Goal: Check status: Check status

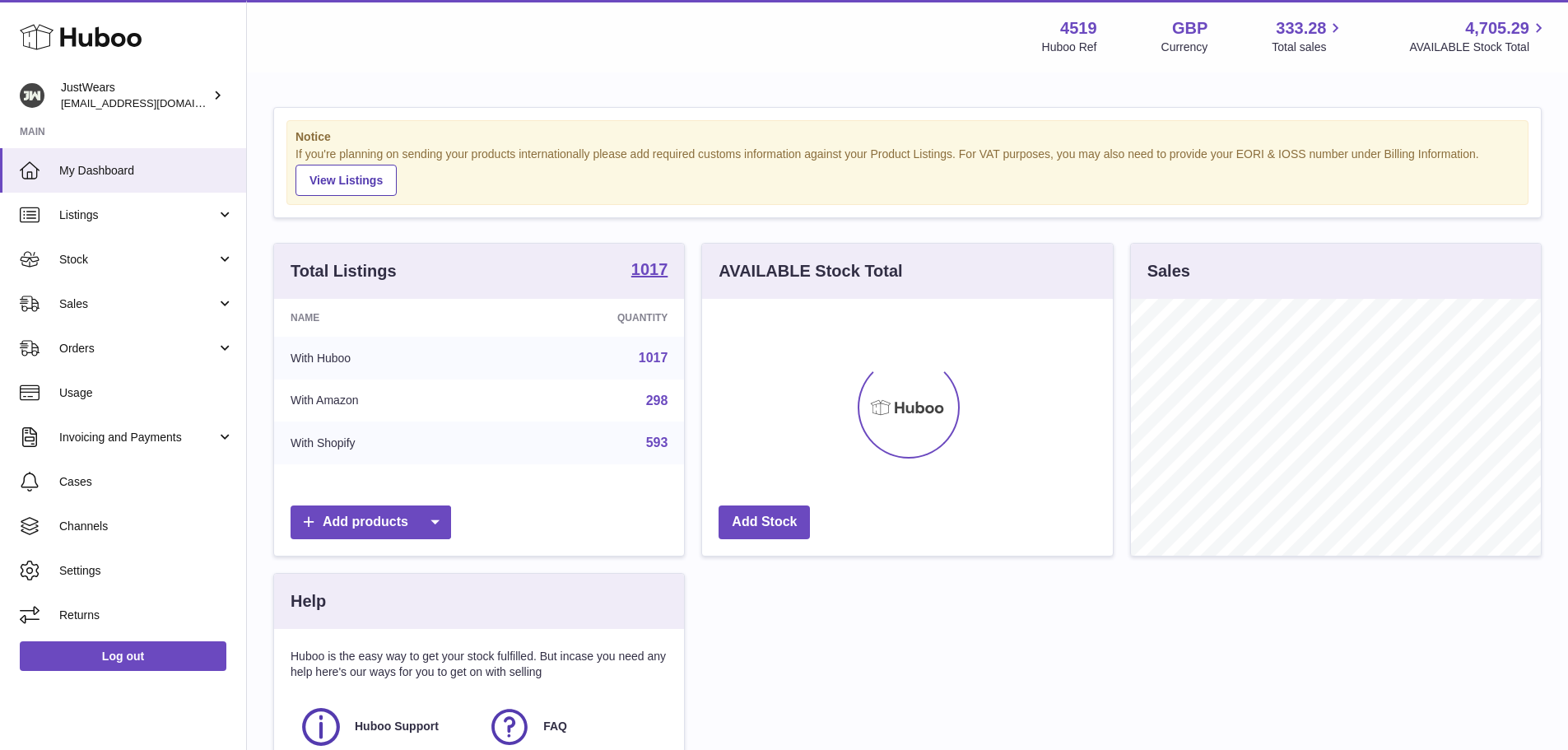
scroll to position [257, 411]
click at [123, 307] on span "Sales" at bounding box center [138, 304] width 157 height 15
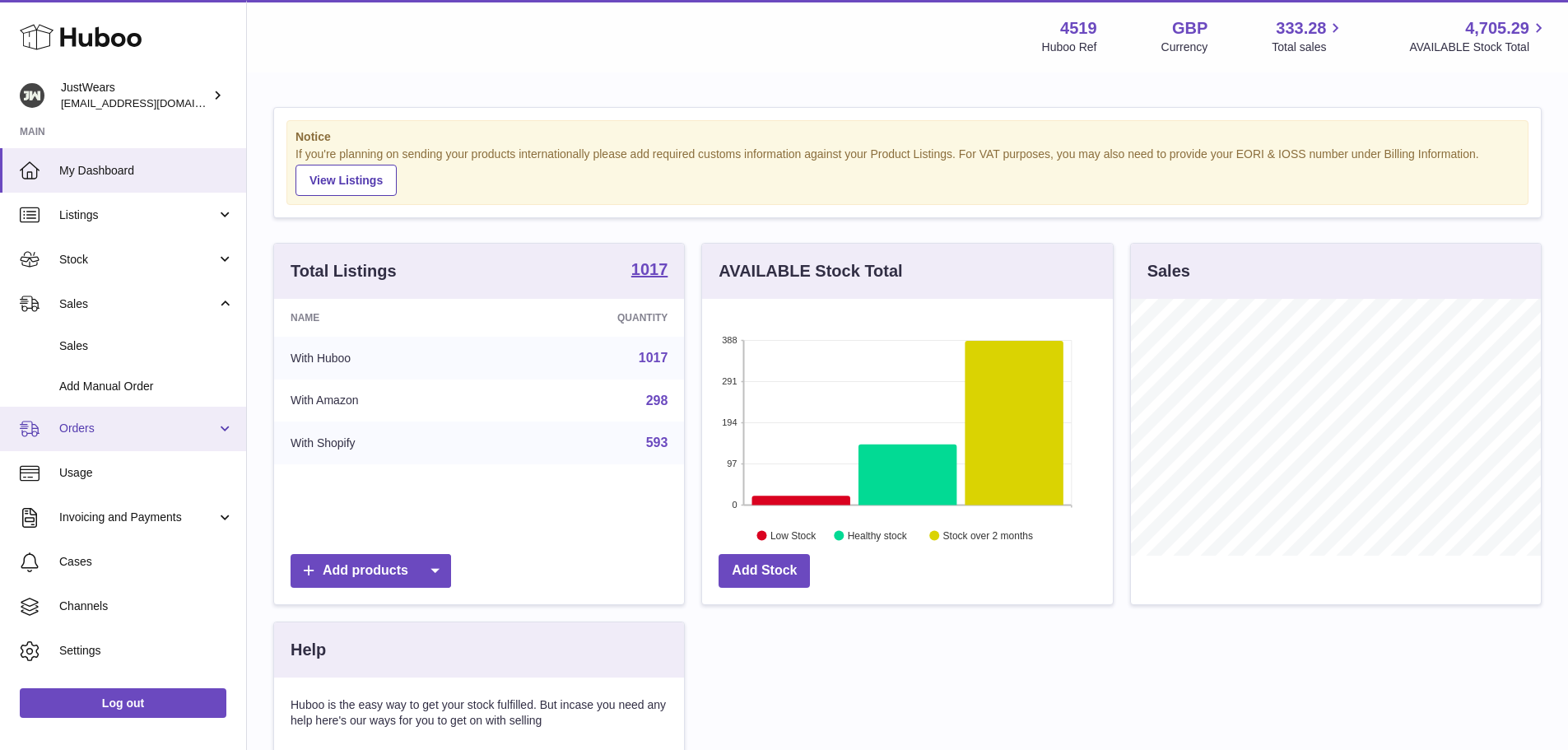
click at [132, 436] on span "Orders" at bounding box center [138, 428] width 157 height 15
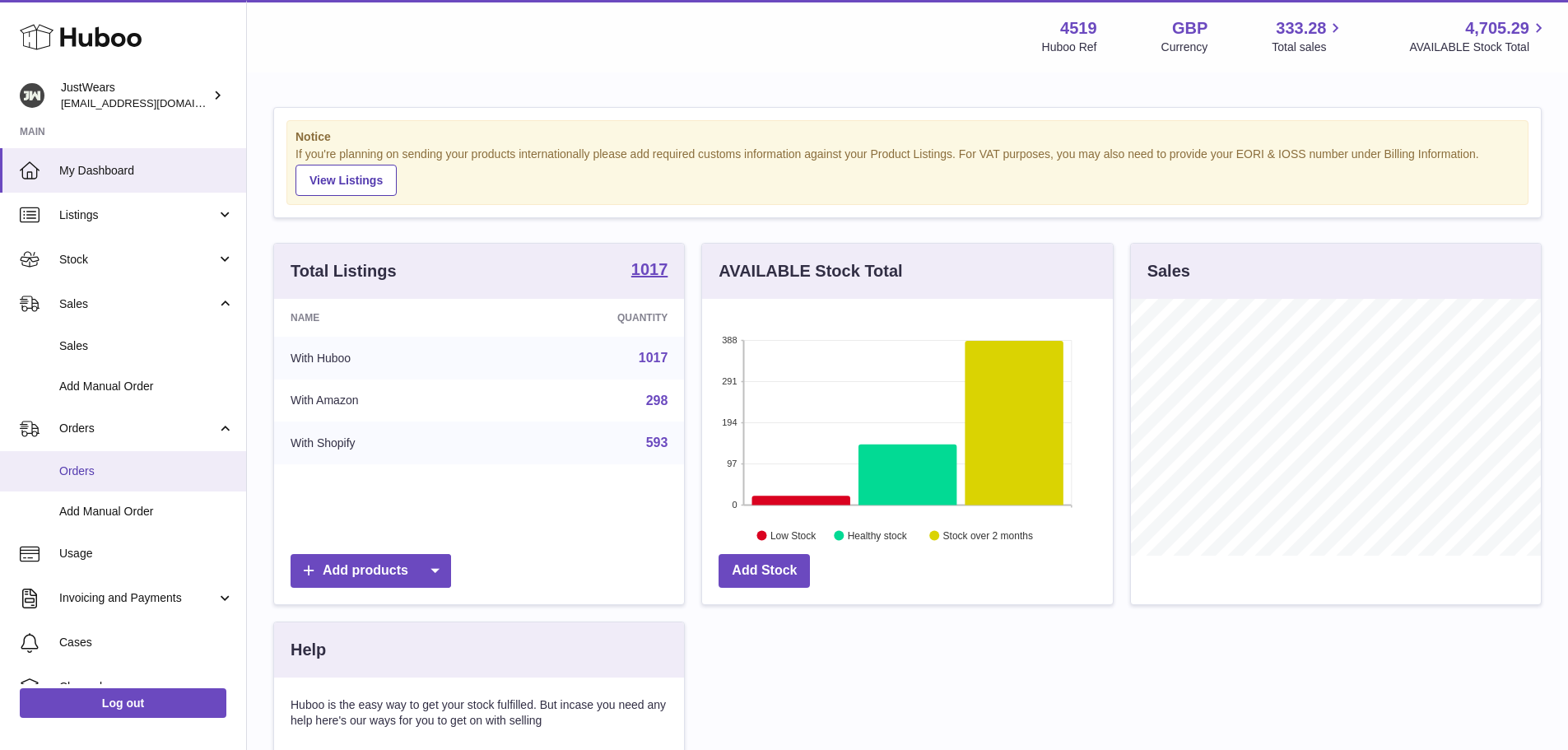
click at [134, 484] on link "Orders" at bounding box center [123, 471] width 246 height 41
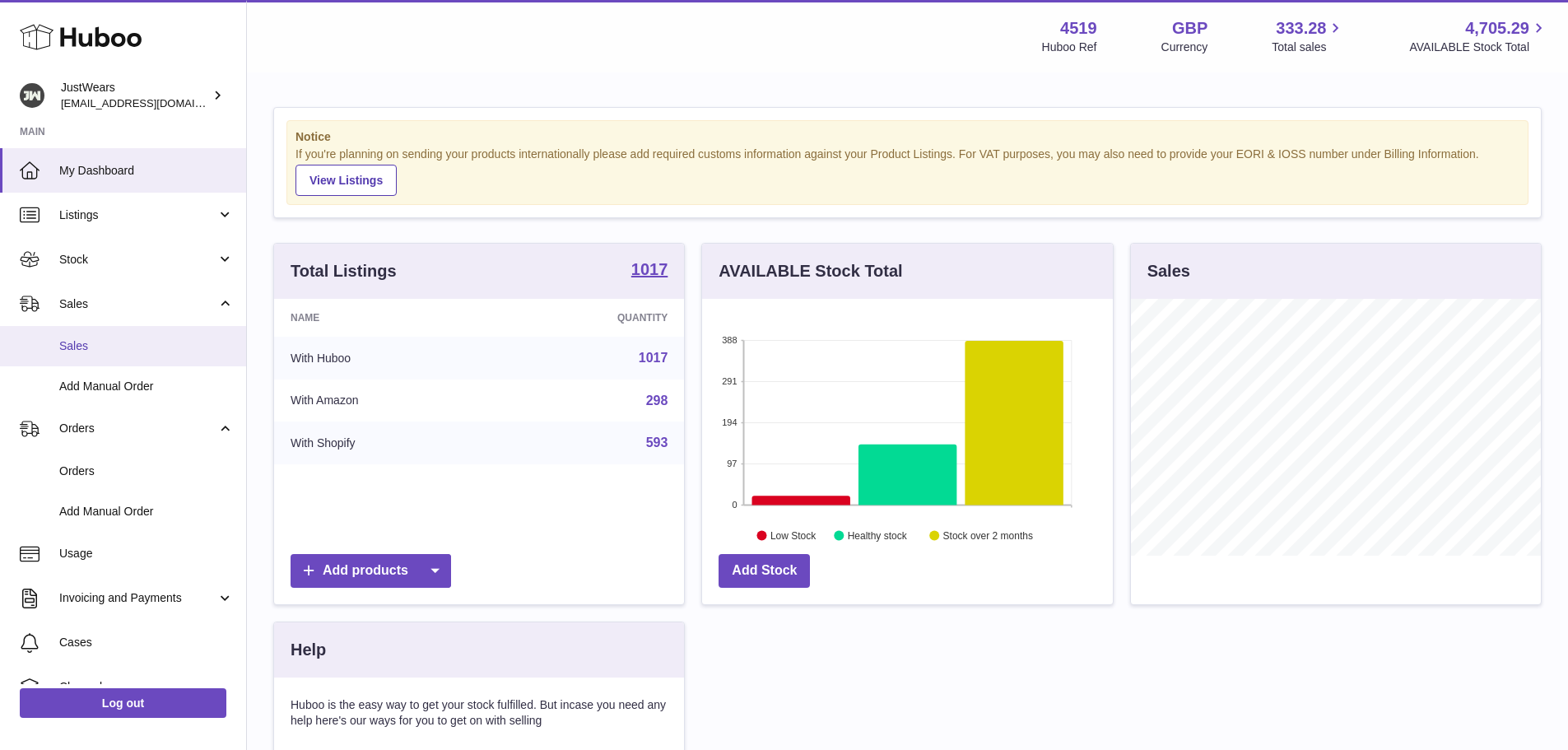
click at [94, 352] on span "Sales" at bounding box center [147, 345] width 175 height 15
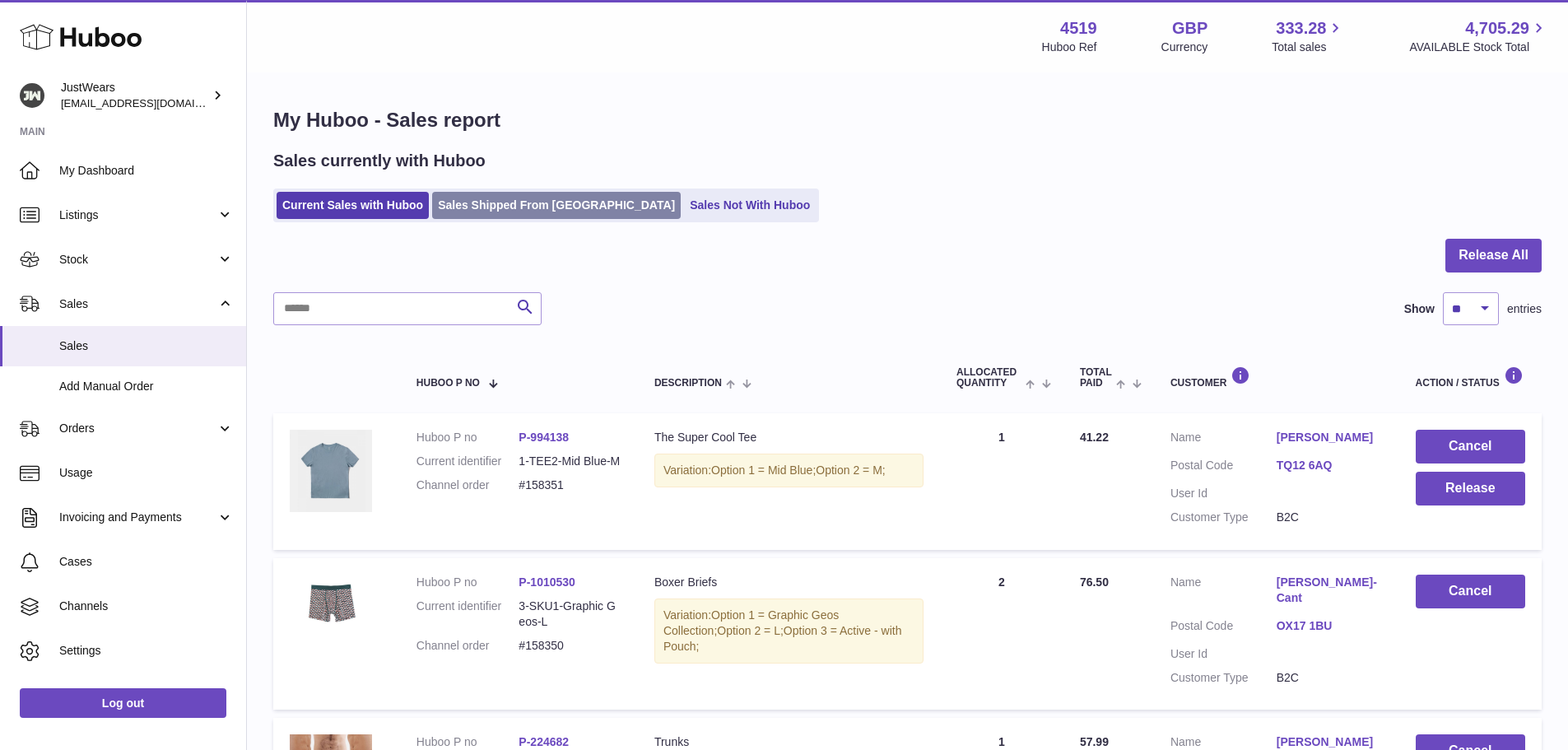
click at [568, 201] on link "Sales Shipped From Huboo" at bounding box center [557, 206] width 249 height 27
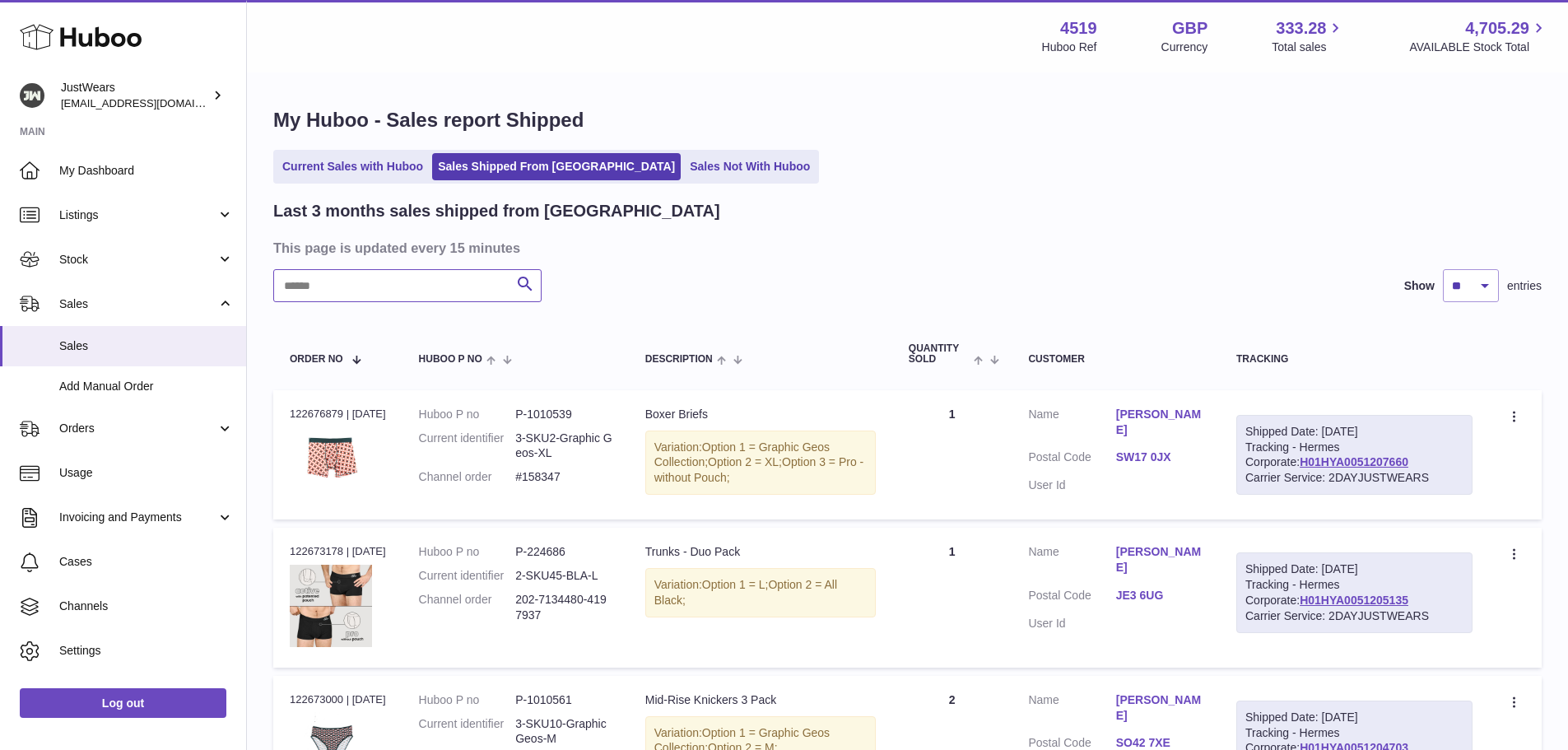
click at [394, 288] on input "text" at bounding box center [407, 286] width 269 height 33
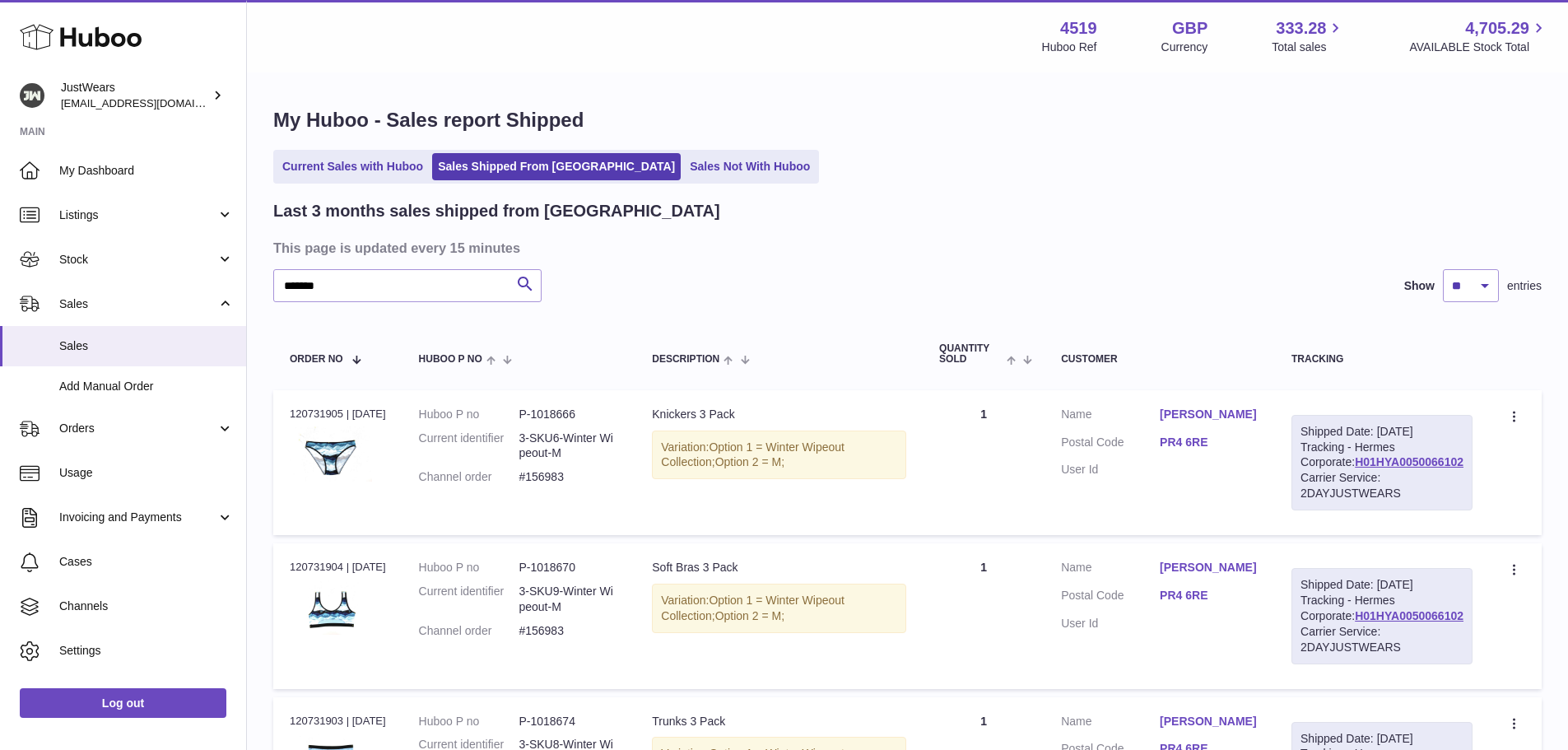
click at [323, 413] on div "Order no 120731905 | 9th Jul" at bounding box center [338, 414] width 96 height 14
copy div "120731905"
drag, startPoint x: 519, startPoint y: 478, endPoint x: 578, endPoint y: 484, distance: 59.3
click at [578, 485] on dl "Huboo P no P-1018666 Current identifier 3-SKU6-Winter Wipeout-M Channel order #…" at bounding box center [519, 450] width 201 height 87
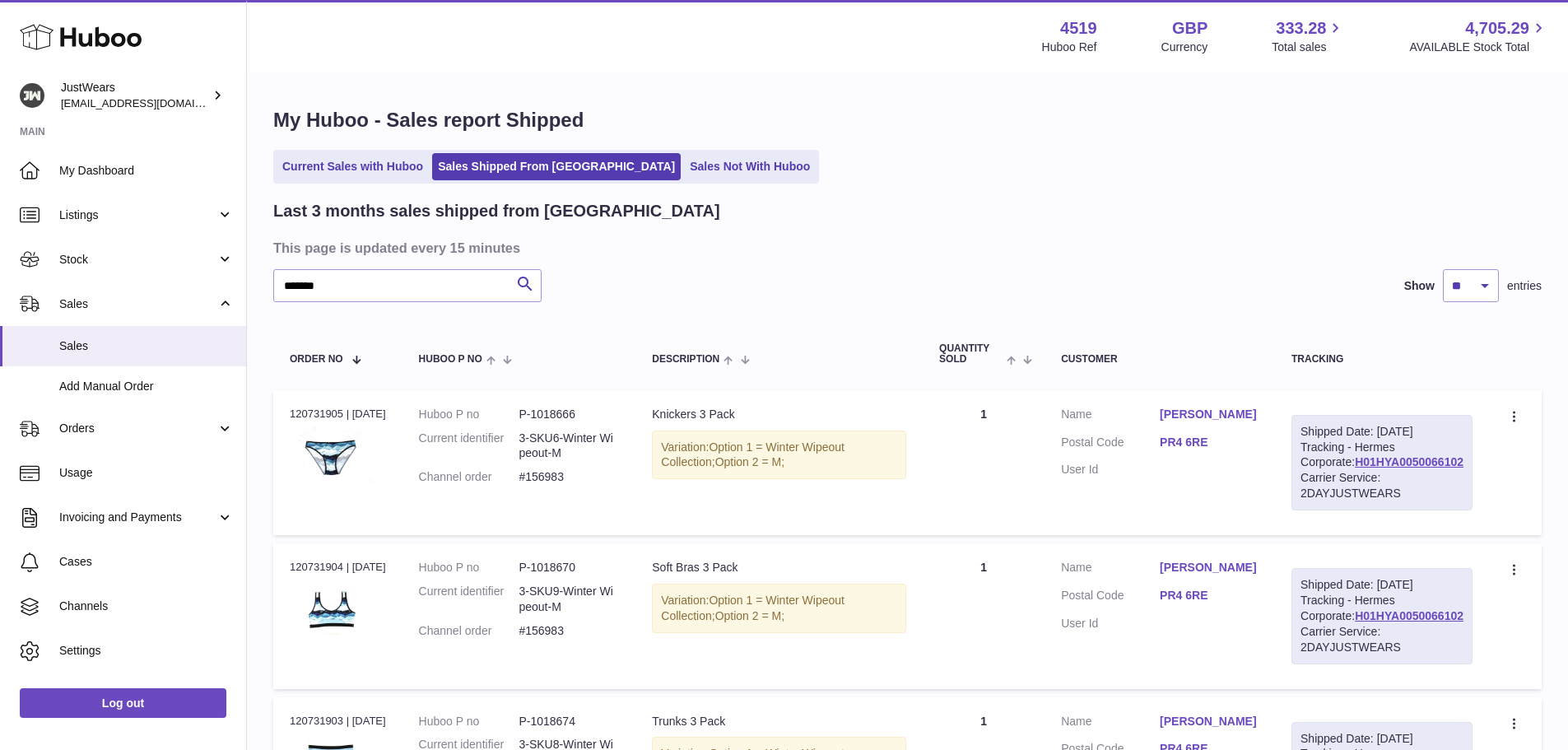
copy dl "#156983"
drag, startPoint x: 271, startPoint y: 41, endPoint x: 305, endPoint y: 3, distance: 51.0
click at [271, 41] on div "Menu Huboo 4519 Huboo Ref GBP Currency 333.28 Total sales 4,705.29 AVAILABLE St…" at bounding box center [907, 36] width 1281 height 38
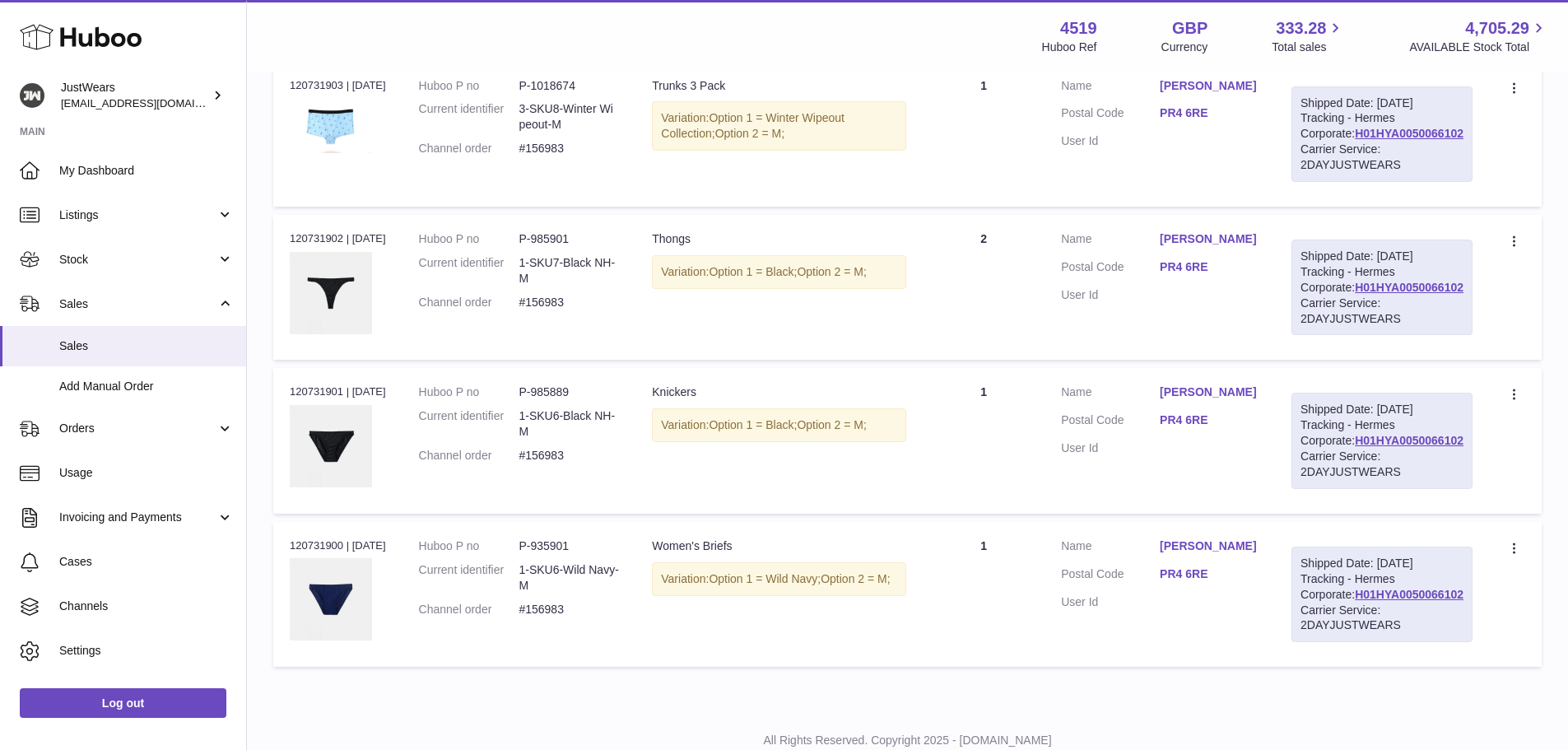
scroll to position [659, 0]
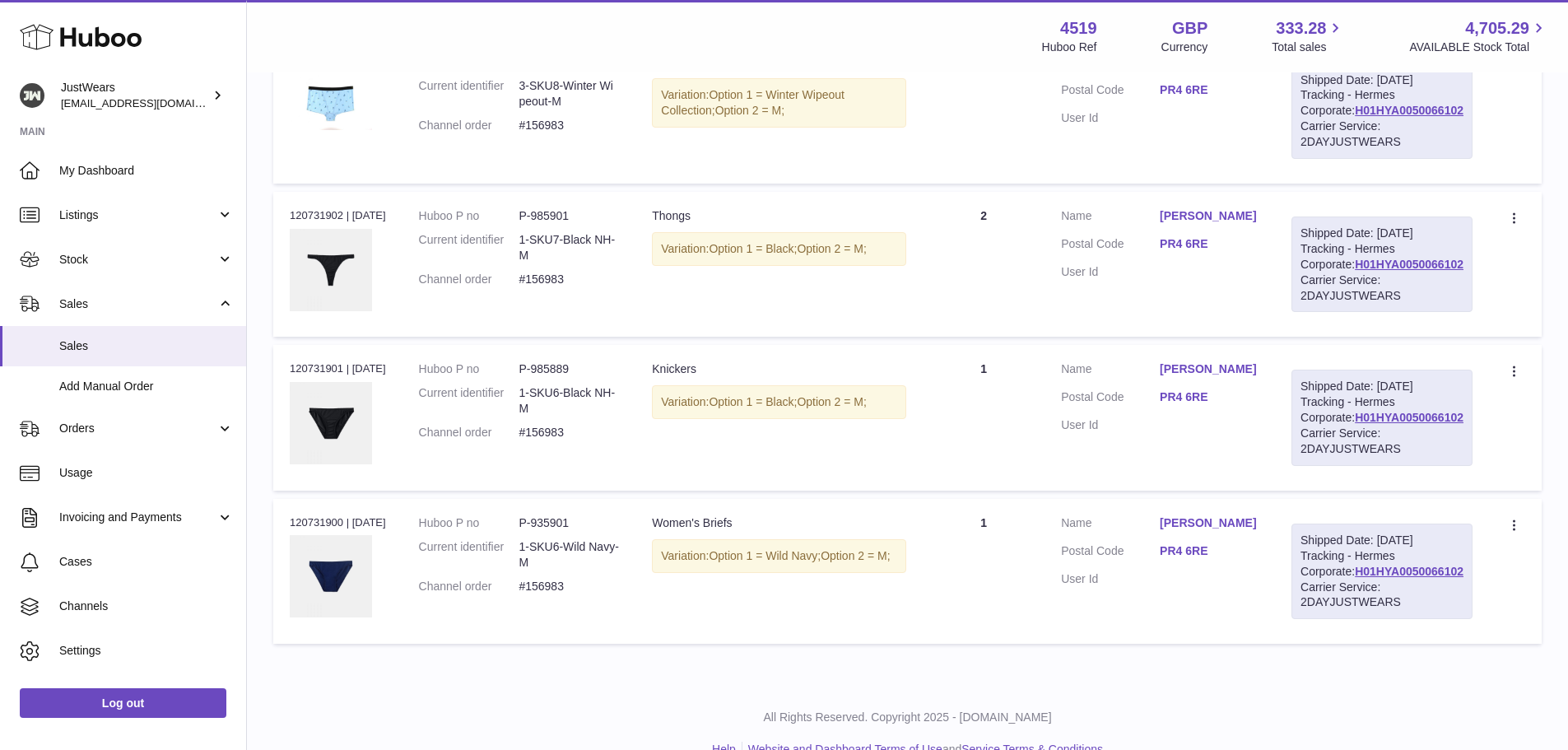
click at [567, 224] on dd "P-985901" at bounding box center [569, 215] width 100 height 15
copy dd "985901"
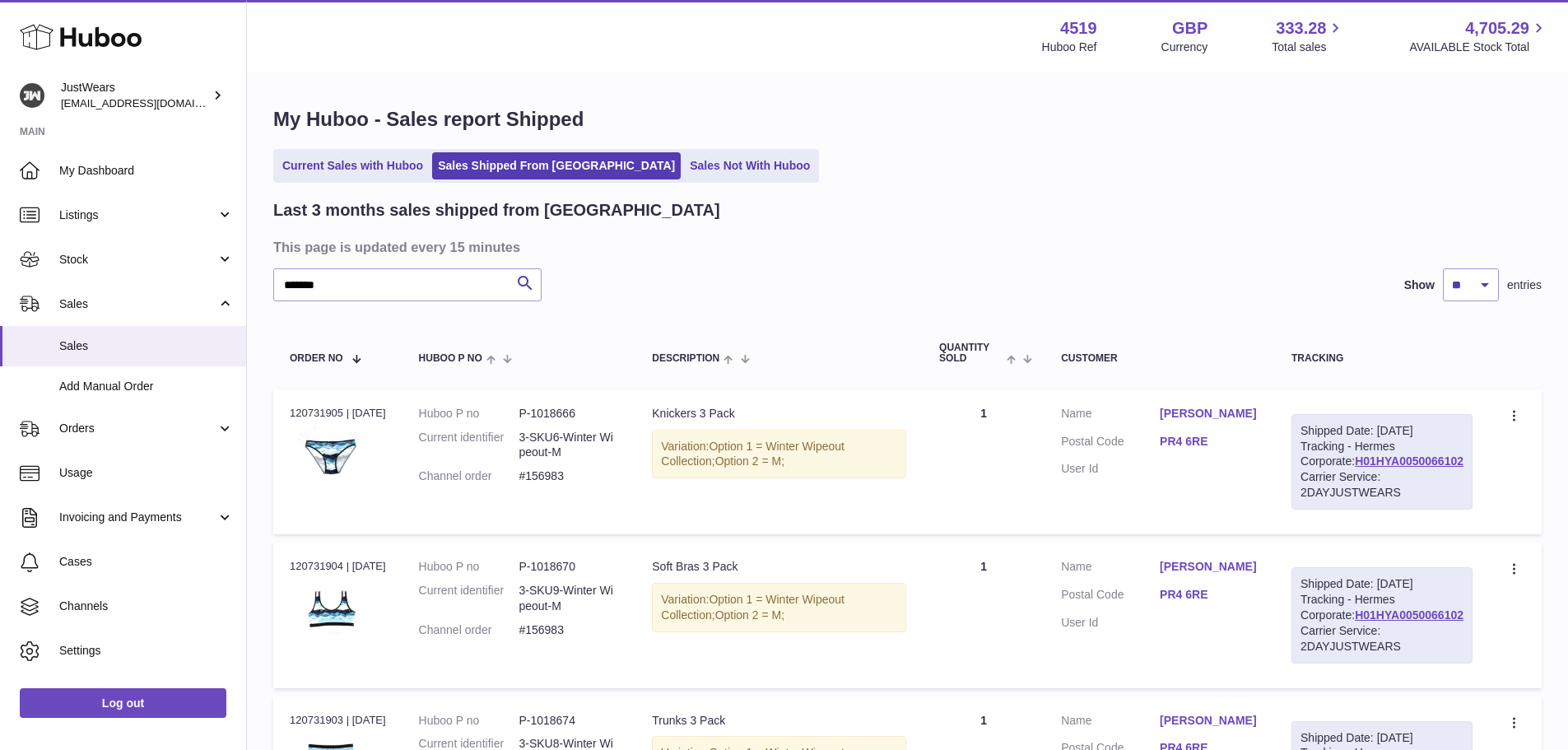
scroll to position [0, 0]
drag, startPoint x: 354, startPoint y: 291, endPoint x: 292, endPoint y: 288, distance: 62.1
click at [292, 288] on input "*******" at bounding box center [407, 286] width 269 height 33
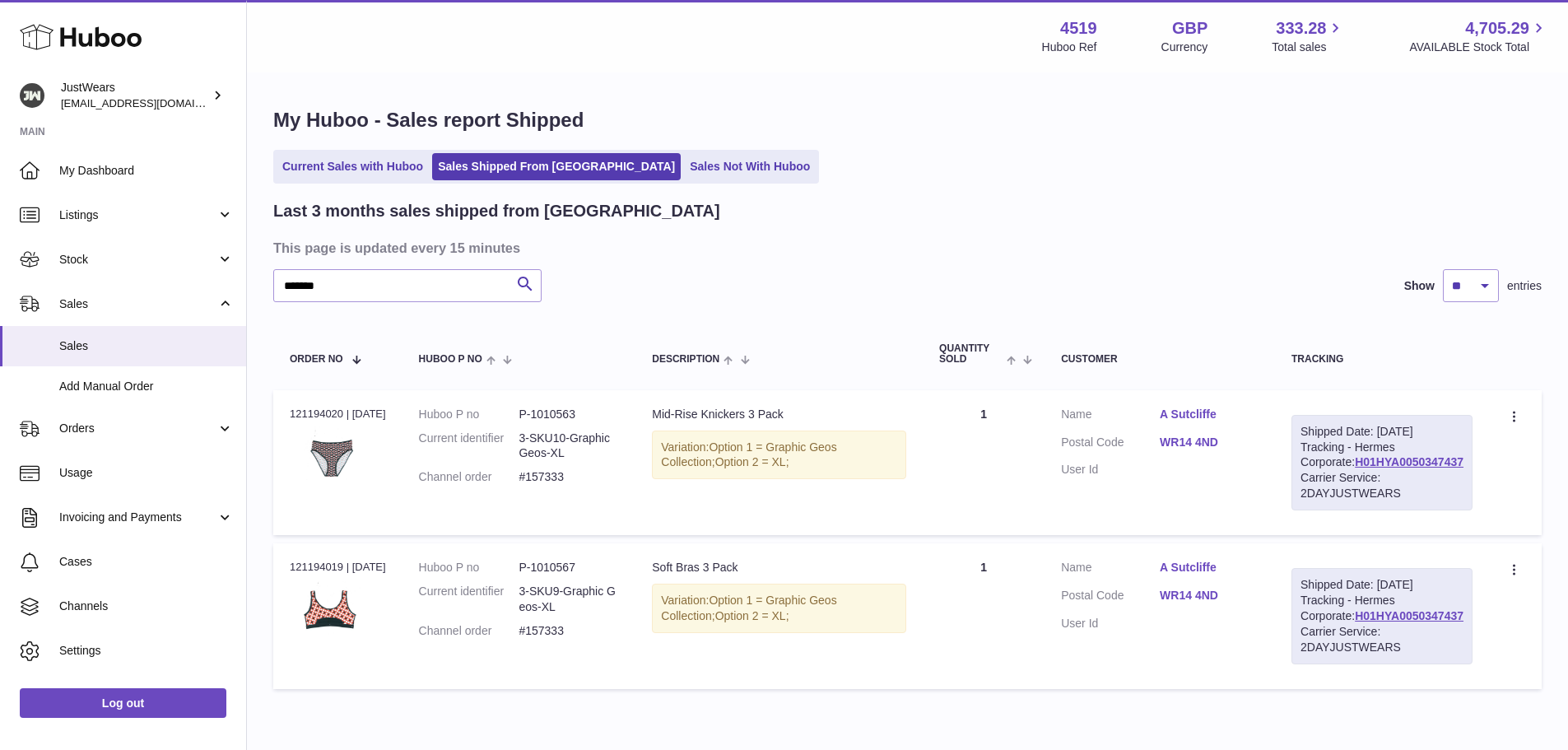
click at [305, 411] on div "Order no 121194020 | 17th Jul" at bounding box center [338, 414] width 96 height 14
copy div "121194020"
drag, startPoint x: 523, startPoint y: 473, endPoint x: 573, endPoint y: 474, distance: 50.0
click at [573, 474] on dd "#157333" at bounding box center [569, 477] width 100 height 15
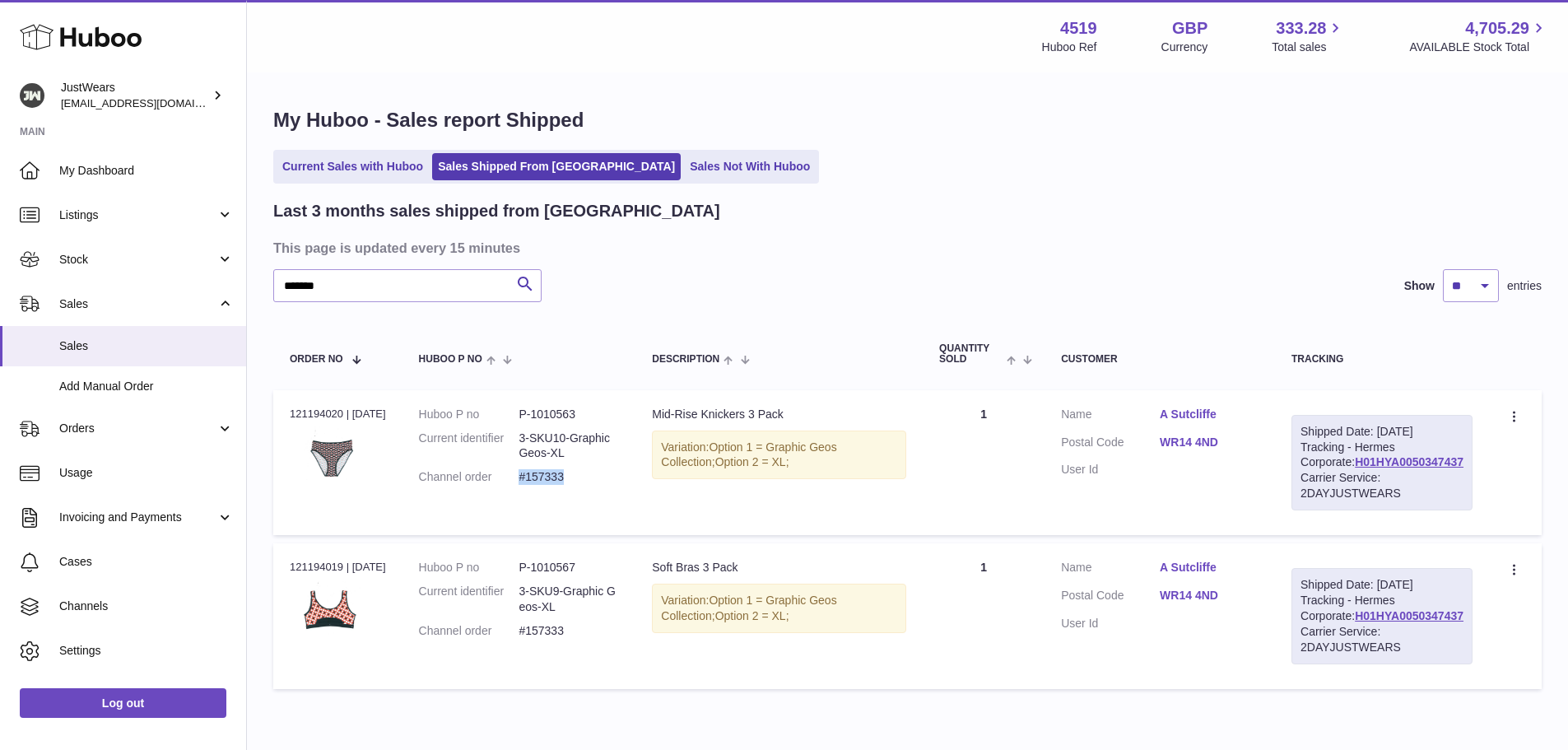
copy dd "#157333"
drag, startPoint x: 356, startPoint y: 290, endPoint x: 312, endPoint y: 288, distance: 44.0
click at [312, 288] on input "*******" at bounding box center [407, 286] width 269 height 33
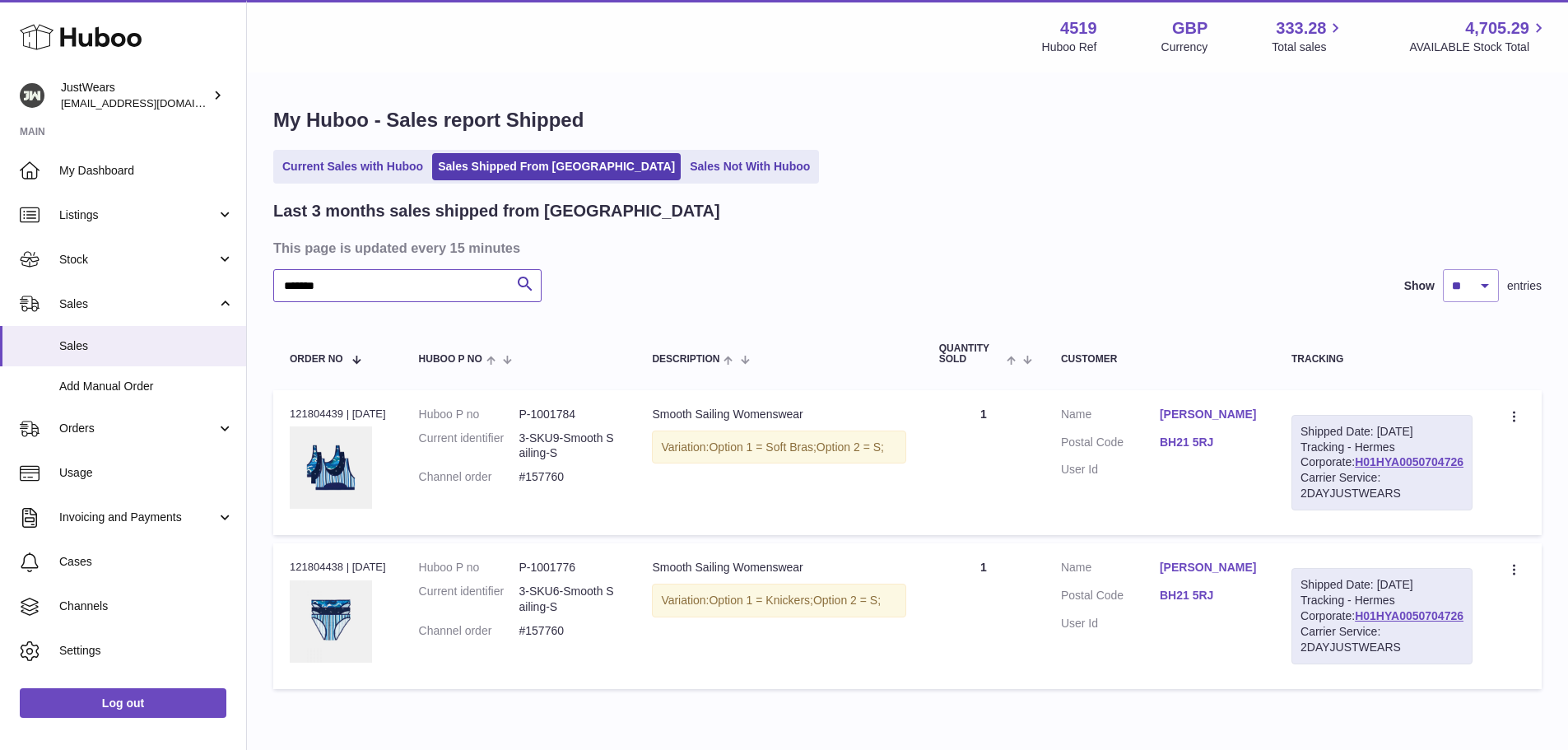
scroll to position [82, 0]
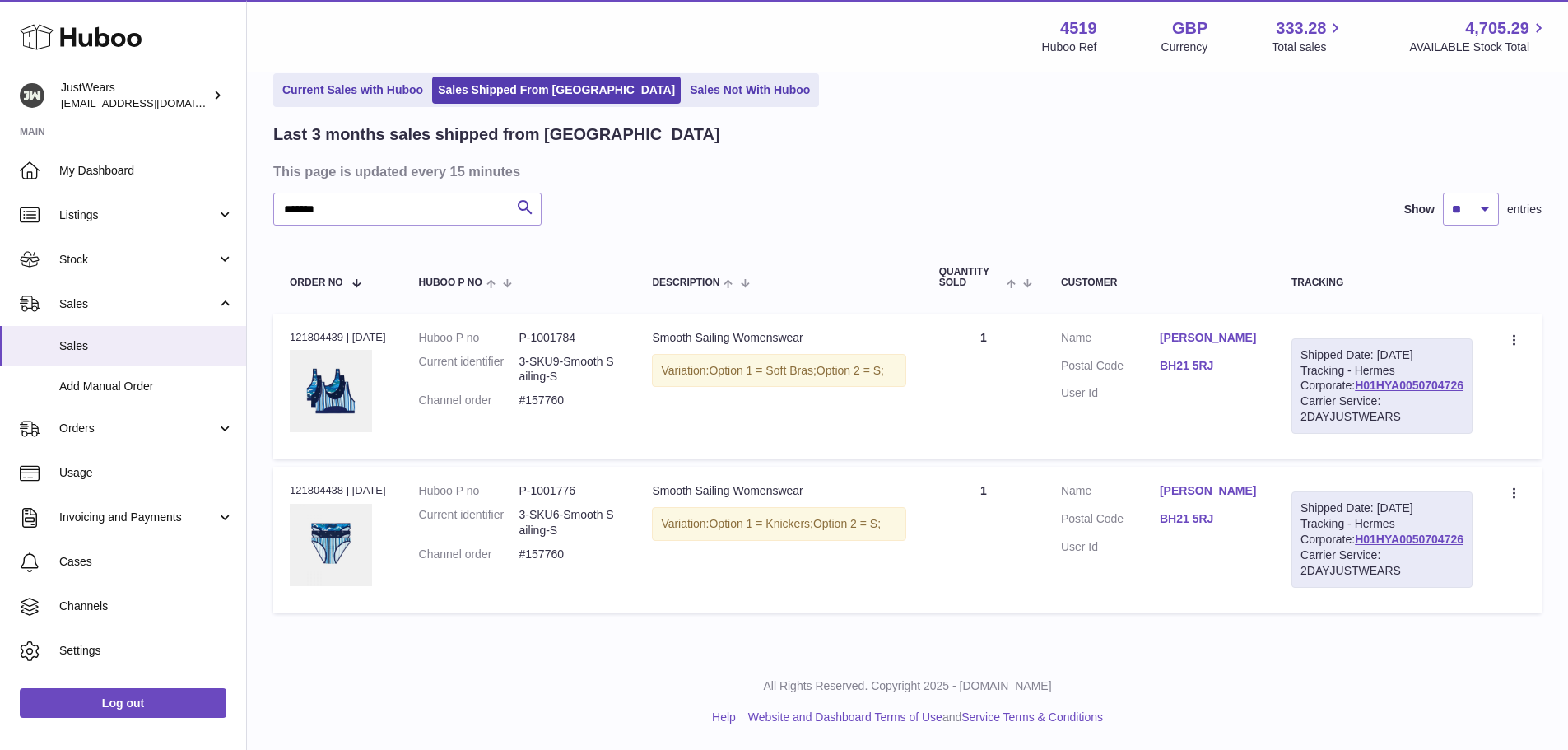
drag, startPoint x: 1194, startPoint y: 329, endPoint x: 1295, endPoint y: 334, distance: 101.1
click at [1259, 334] on dl "Customer Name James Manners Postal Code BH21 5RJ User Id" at bounding box center [1160, 370] width 197 height 80
copy dl "James Manners"
click at [529, 729] on div "All Rights Reserved. Copyright 2025 - [DOMAIN_NAME] Help Website and Dashboard …" at bounding box center [907, 702] width 1321 height 97
drag, startPoint x: 1198, startPoint y: 327, endPoint x: 1299, endPoint y: 327, distance: 101.0
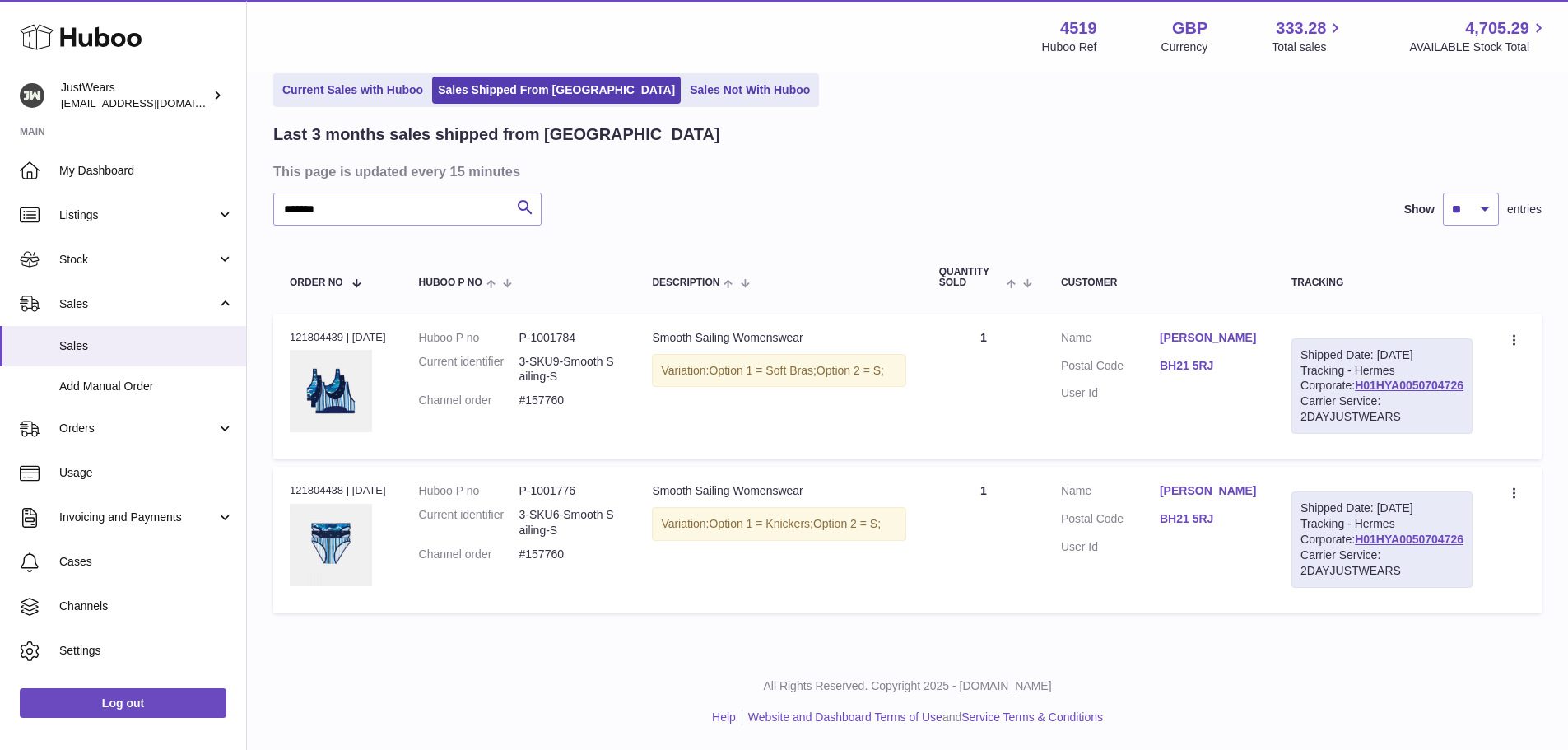
click at [1259, 330] on dl "Customer Name James Manners Postal Code BH21 5RJ User Id" at bounding box center [1160, 370] width 197 height 80
copy dl "James Manners"
drag, startPoint x: 620, startPoint y: 719, endPoint x: 660, endPoint y: 718, distance: 40.0
click at [620, 719] on div "All Rights Reserved. Copyright 2025 - [DOMAIN_NAME] Help Website and Dashboard …" at bounding box center [907, 702] width 1321 height 97
drag, startPoint x: 1191, startPoint y: 359, endPoint x: 1262, endPoint y: 359, distance: 71.0
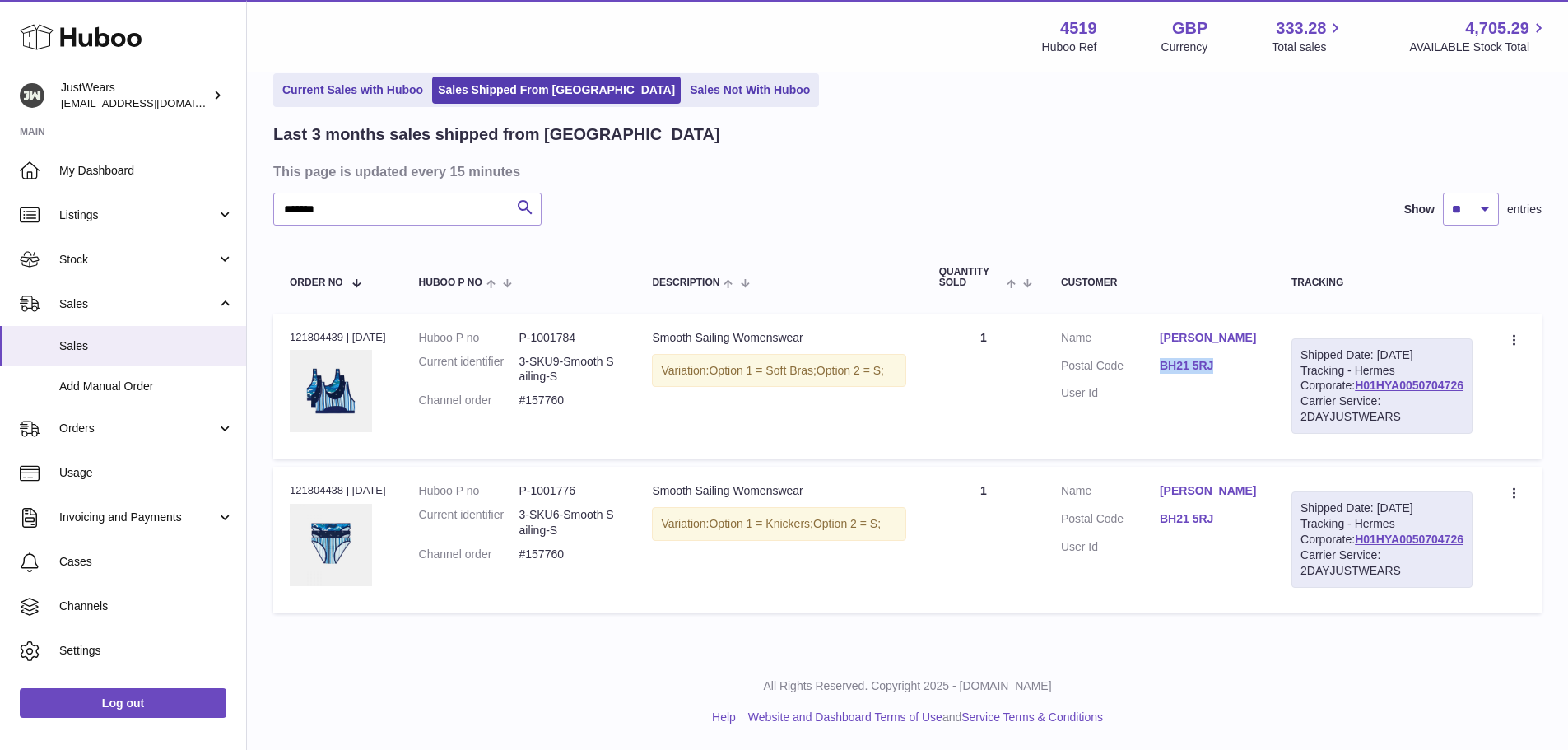
click at [1259, 359] on dl "Customer Name James Manners Postal Code BH21 5RJ User Id" at bounding box center [1160, 370] width 197 height 80
copy dl "BH21 5RJ"
click at [901, 654] on div "My Huboo - Sales report Shipped Current Sales with Huboo Sales Shipped From Hub…" at bounding box center [907, 325] width 1321 height 656
click at [318, 330] on div "Order no 121804439 | 27th Jul" at bounding box center [338, 337] width 96 height 14
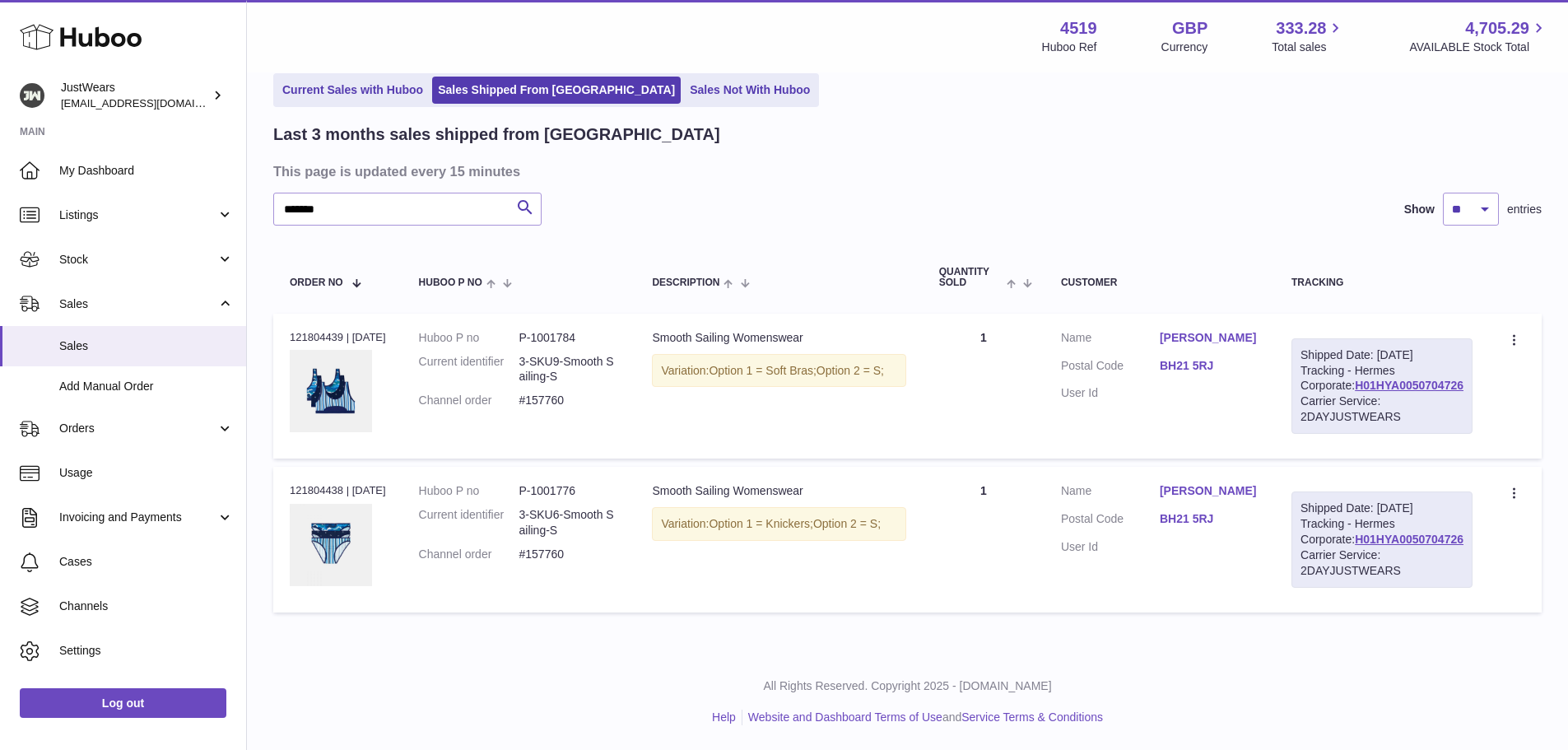
copy div "121804439"
drag, startPoint x: 528, startPoint y: 393, endPoint x: 582, endPoint y: 399, distance: 54.3
click at [582, 399] on dd "#157760" at bounding box center [569, 400] width 100 height 15
drag, startPoint x: 357, startPoint y: 200, endPoint x: 295, endPoint y: 205, distance: 62.2
click at [295, 205] on input "*******" at bounding box center [407, 209] width 269 height 33
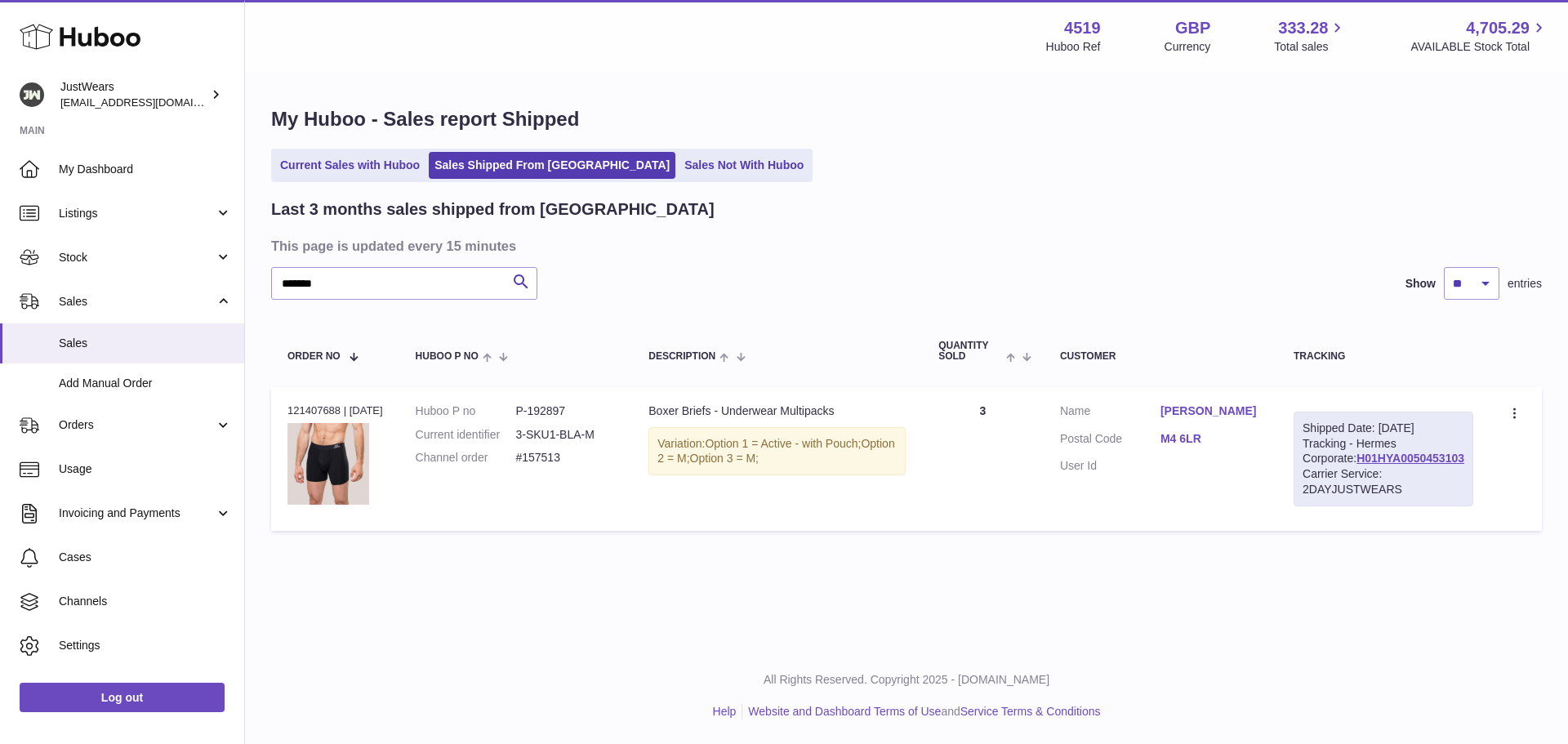
click at [325, 415] on div "Order no 121407688 | 21st Jul" at bounding box center [335, 410] width 96 height 14
drag, startPoint x: 354, startPoint y: 283, endPoint x: 235, endPoint y: 270, distance: 119.7
click at [235, 270] on div "Huboo JustWears [EMAIL_ADDRESS][DOMAIN_NAME] Main My Dashboard Listings Not wit…" at bounding box center [784, 372] width 1568 height 744
drag, startPoint x: 323, startPoint y: 619, endPoint x: 358, endPoint y: 622, distance: 35.1
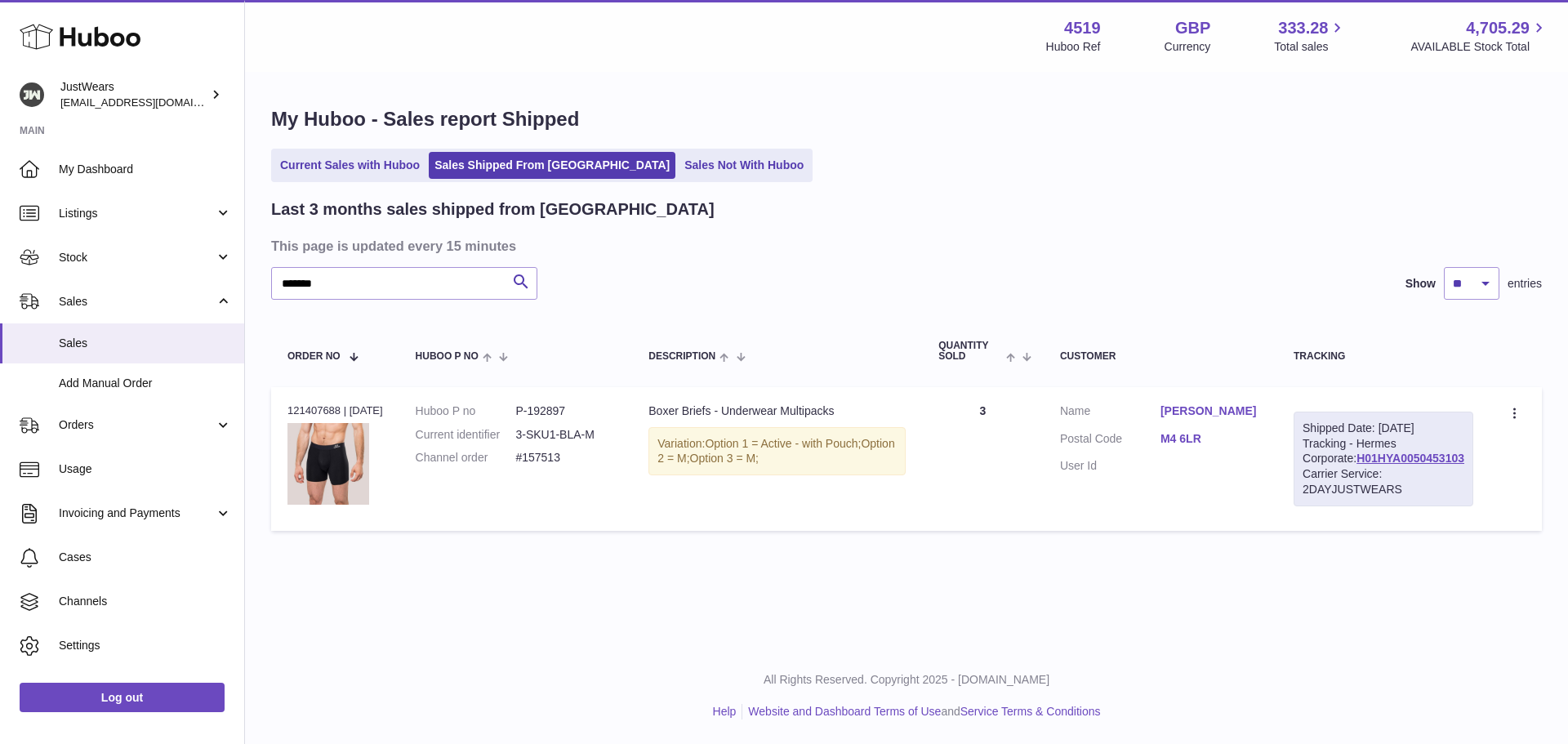
click at [323, 619] on div "Menu Huboo 4519 Huboo Ref GBP Currency 333.28 Total sales 4,705.29 AVAILABLE St…" at bounding box center [906, 324] width 1323 height 647
click at [552, 411] on dd "P-192897" at bounding box center [565, 410] width 100 height 15
click at [316, 571] on div "My Huboo - Sales report Shipped Current Sales with Huboo Sales Shipped From Hub…" at bounding box center [906, 322] width 1323 height 498
click at [559, 408] on dd "P-192897" at bounding box center [565, 410] width 100 height 15
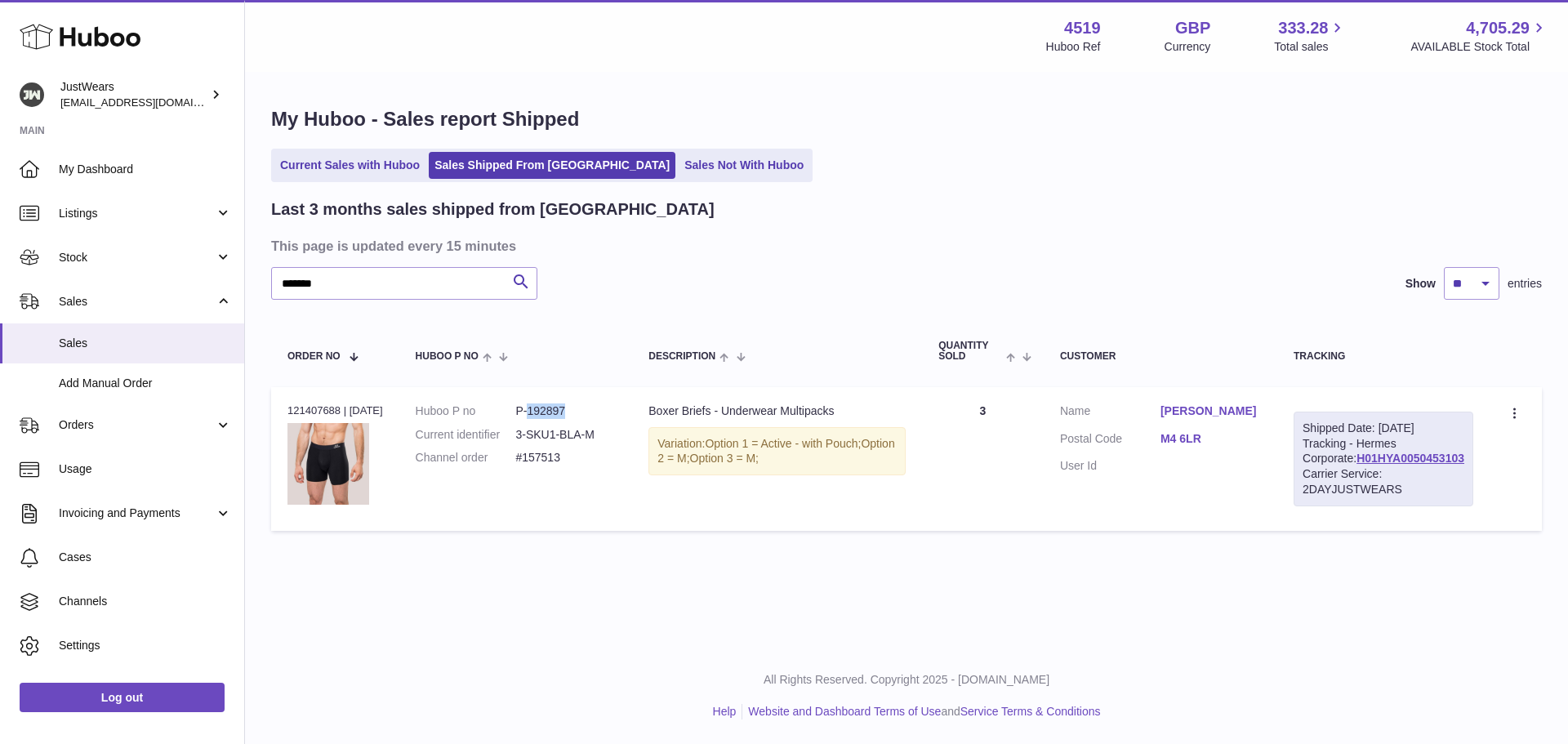
click at [559, 408] on dd "P-192897" at bounding box center [565, 410] width 100 height 15
drag, startPoint x: 364, startPoint y: 283, endPoint x: 292, endPoint y: 290, distance: 72.3
click at [292, 290] on input "*******" at bounding box center [404, 283] width 266 height 33
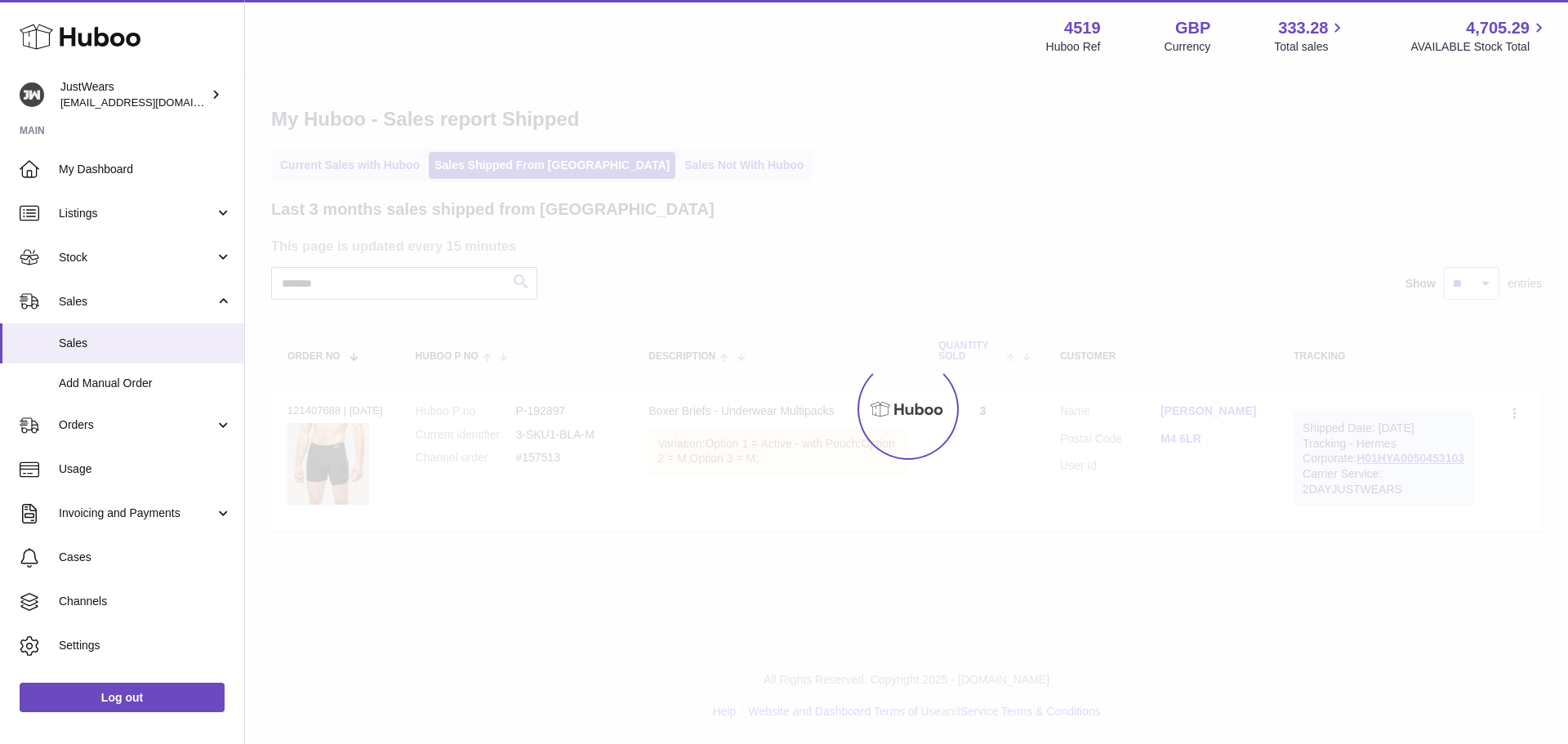
type input "*******"
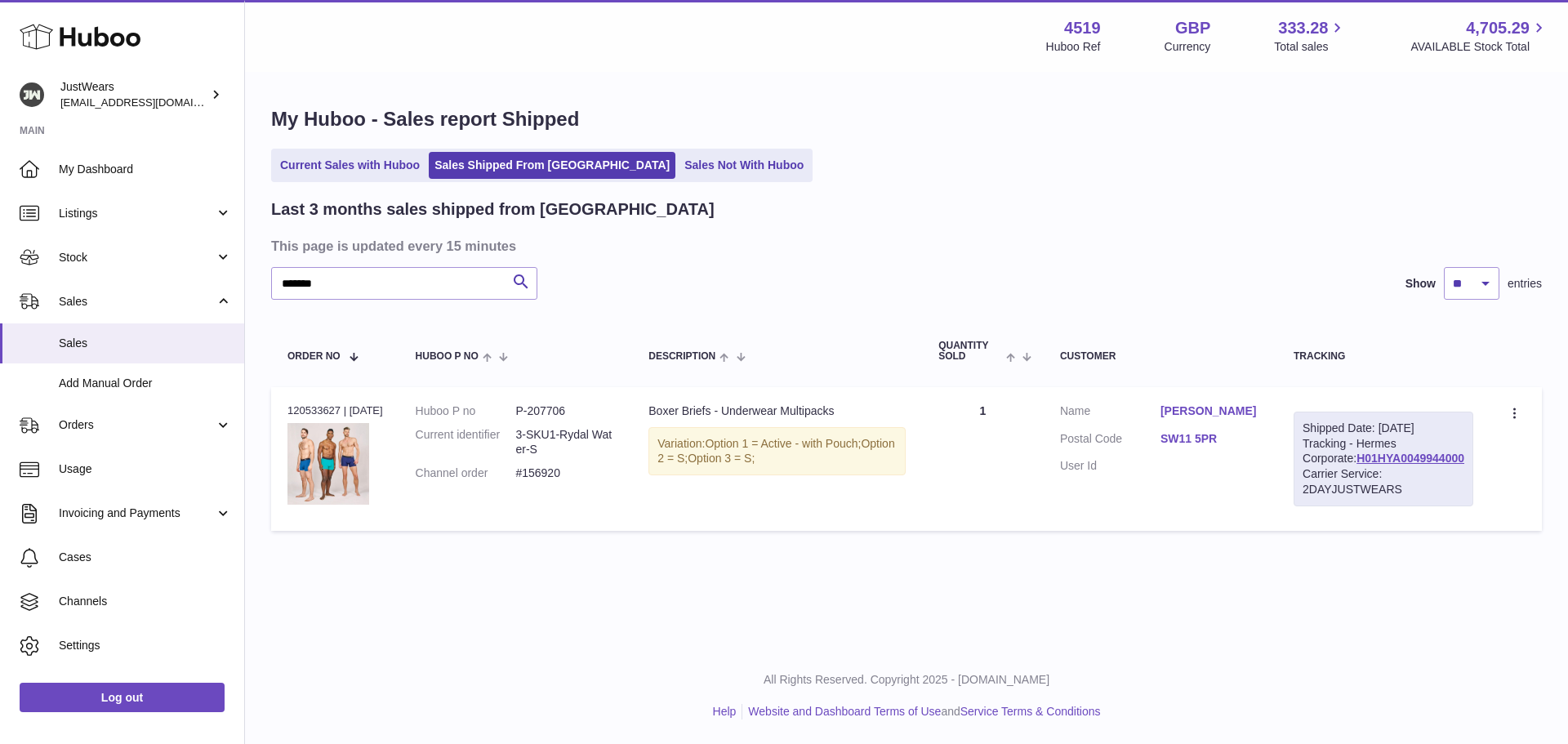
click at [308, 409] on div "Order no 120533627 | 7th Jul" at bounding box center [335, 410] width 96 height 14
drag, startPoint x: 520, startPoint y: 477, endPoint x: 579, endPoint y: 476, distance: 59.0
click at [579, 476] on dd "#156920" at bounding box center [565, 473] width 100 height 15
click at [112, 427] on span "Orders" at bounding box center [137, 425] width 156 height 15
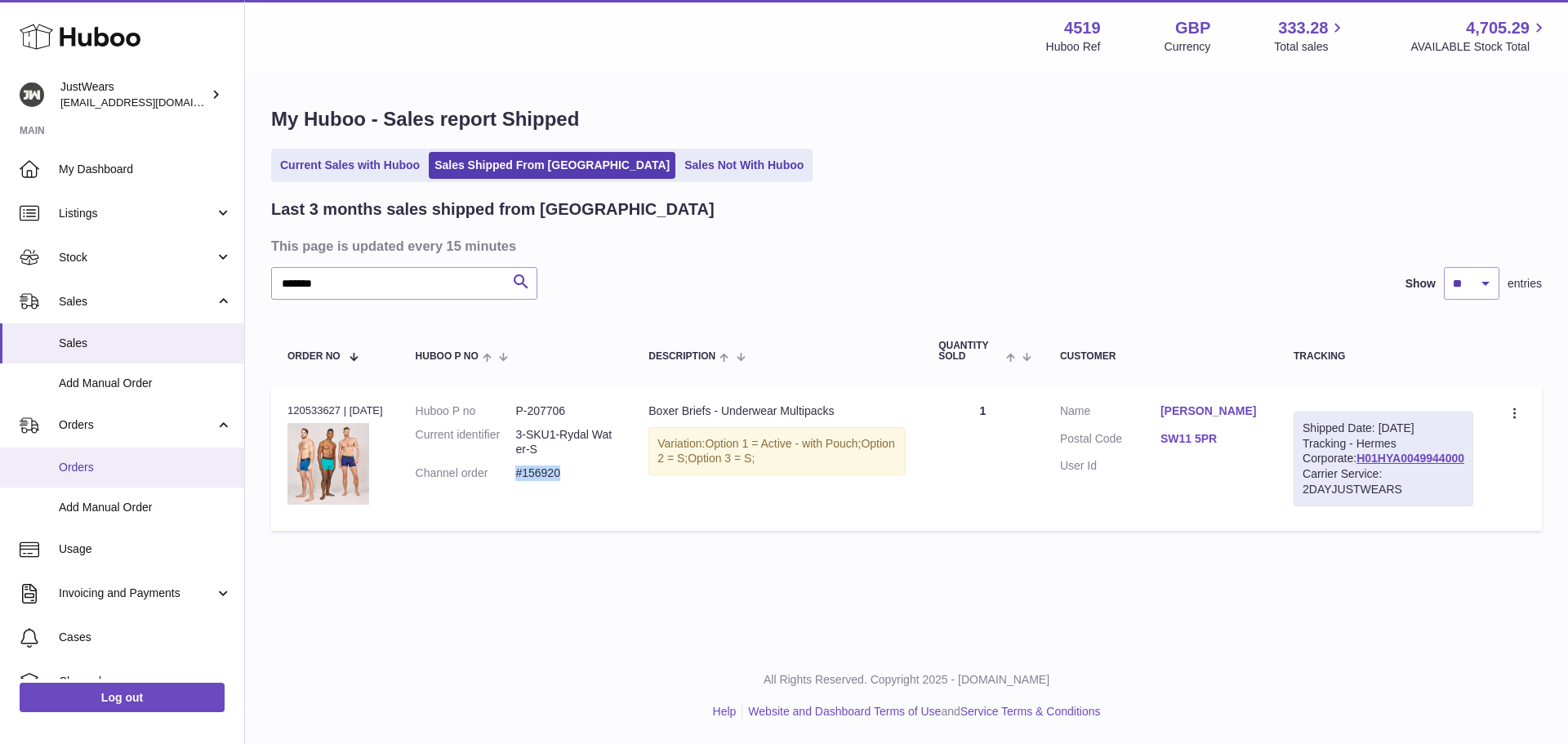
click at [135, 468] on span "Orders" at bounding box center [146, 467] width 173 height 15
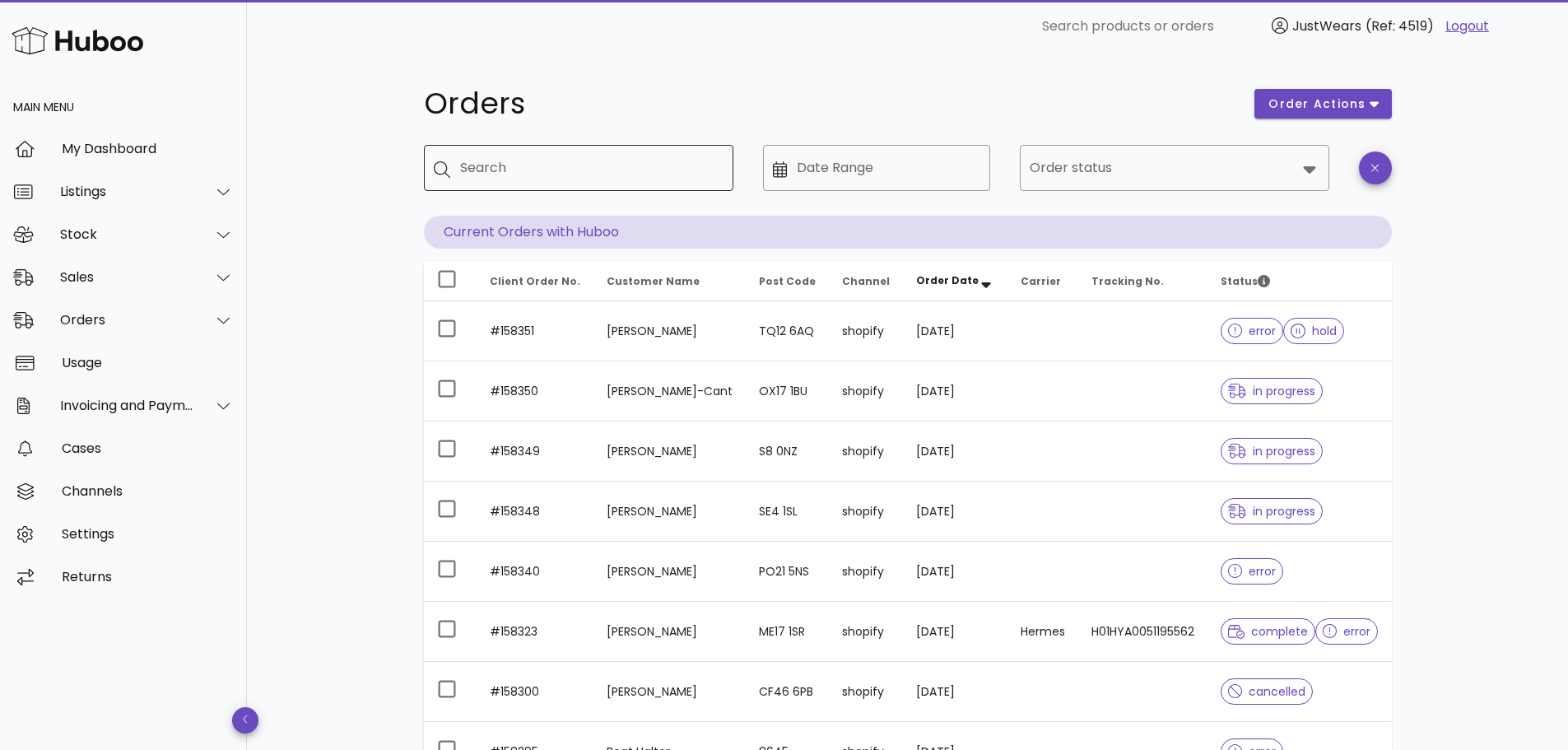
click at [561, 161] on input "Search" at bounding box center [590, 168] width 260 height 26
type input "********"
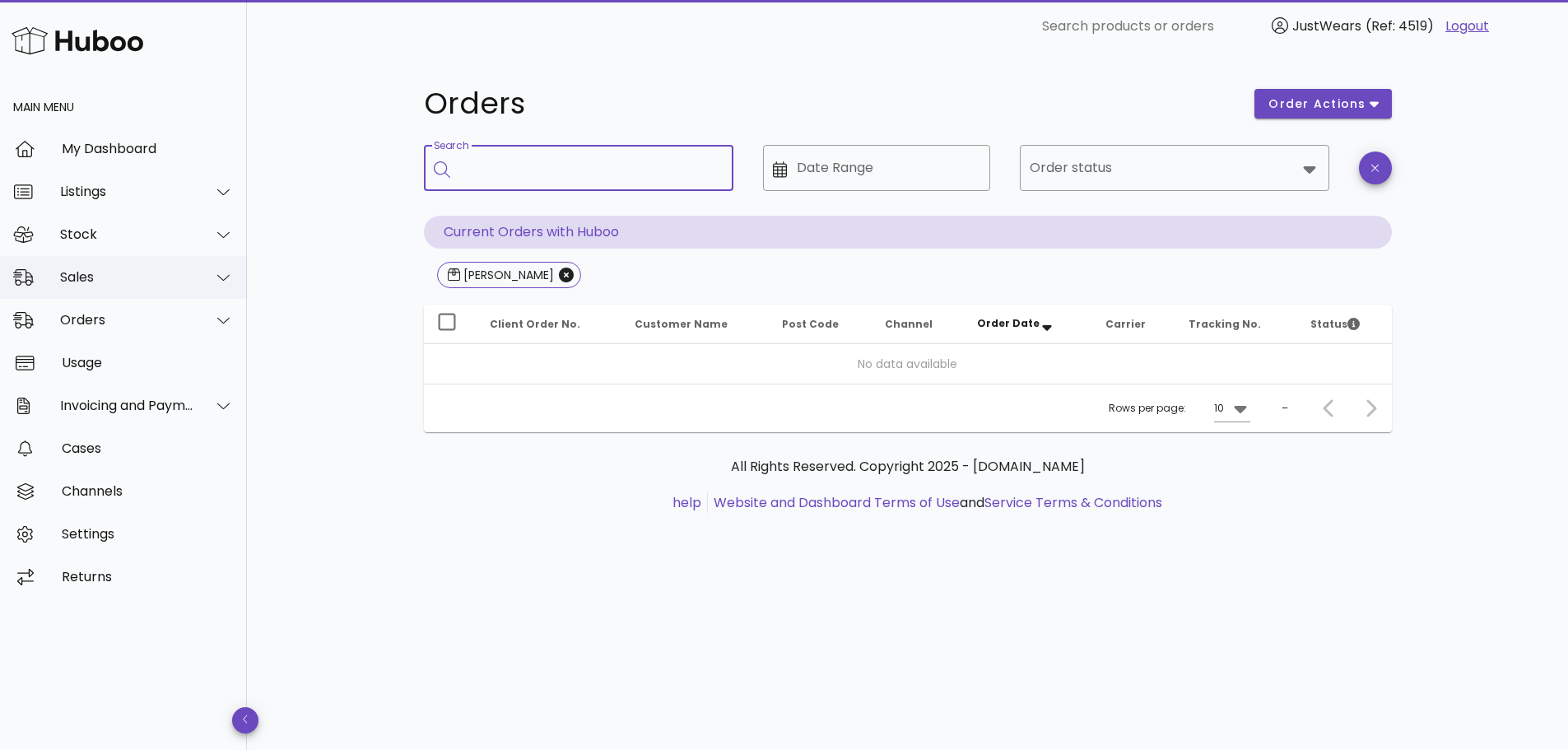
click at [114, 273] on div "Sales" at bounding box center [127, 277] width 134 height 15
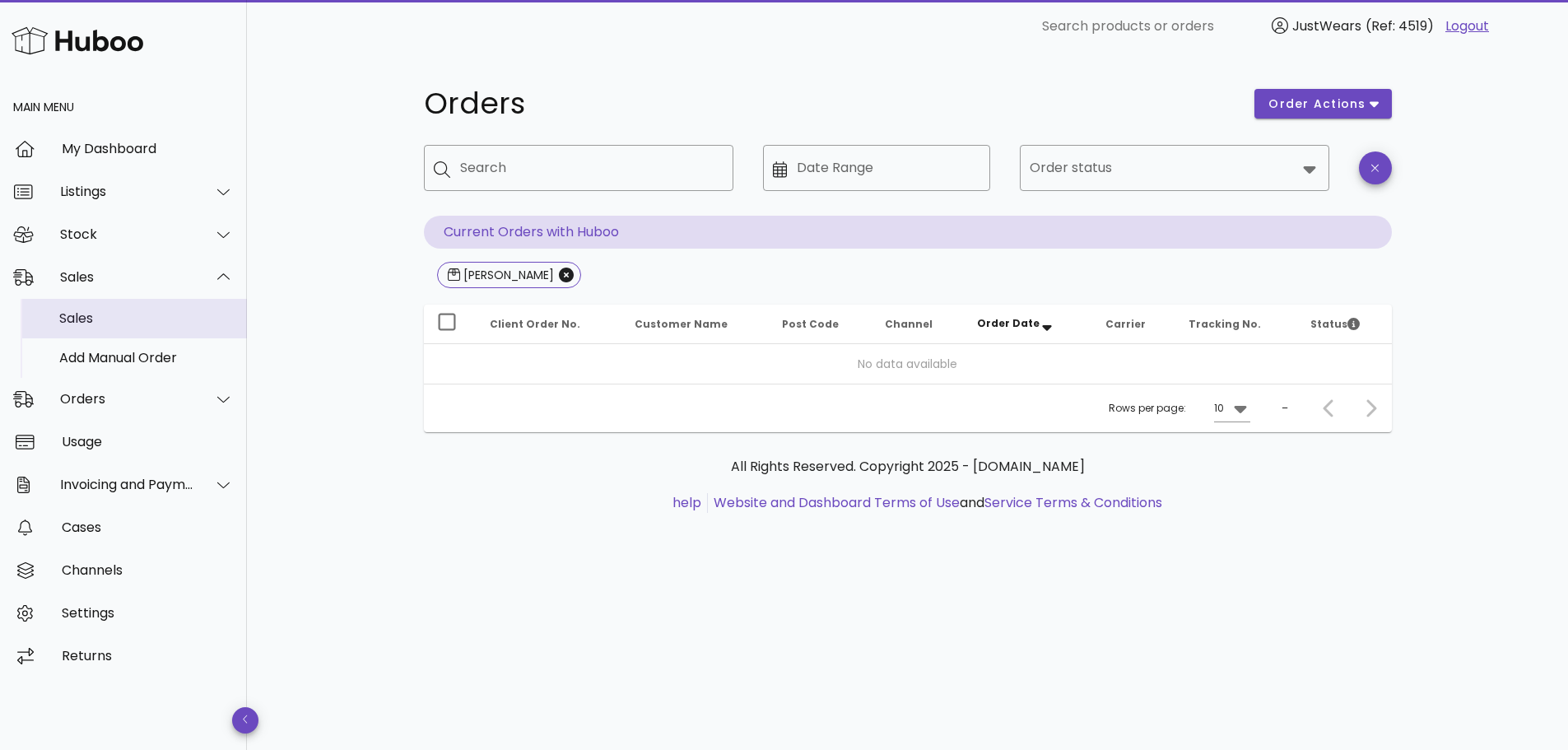
click at [123, 322] on div "Sales" at bounding box center [147, 317] width 175 height 15
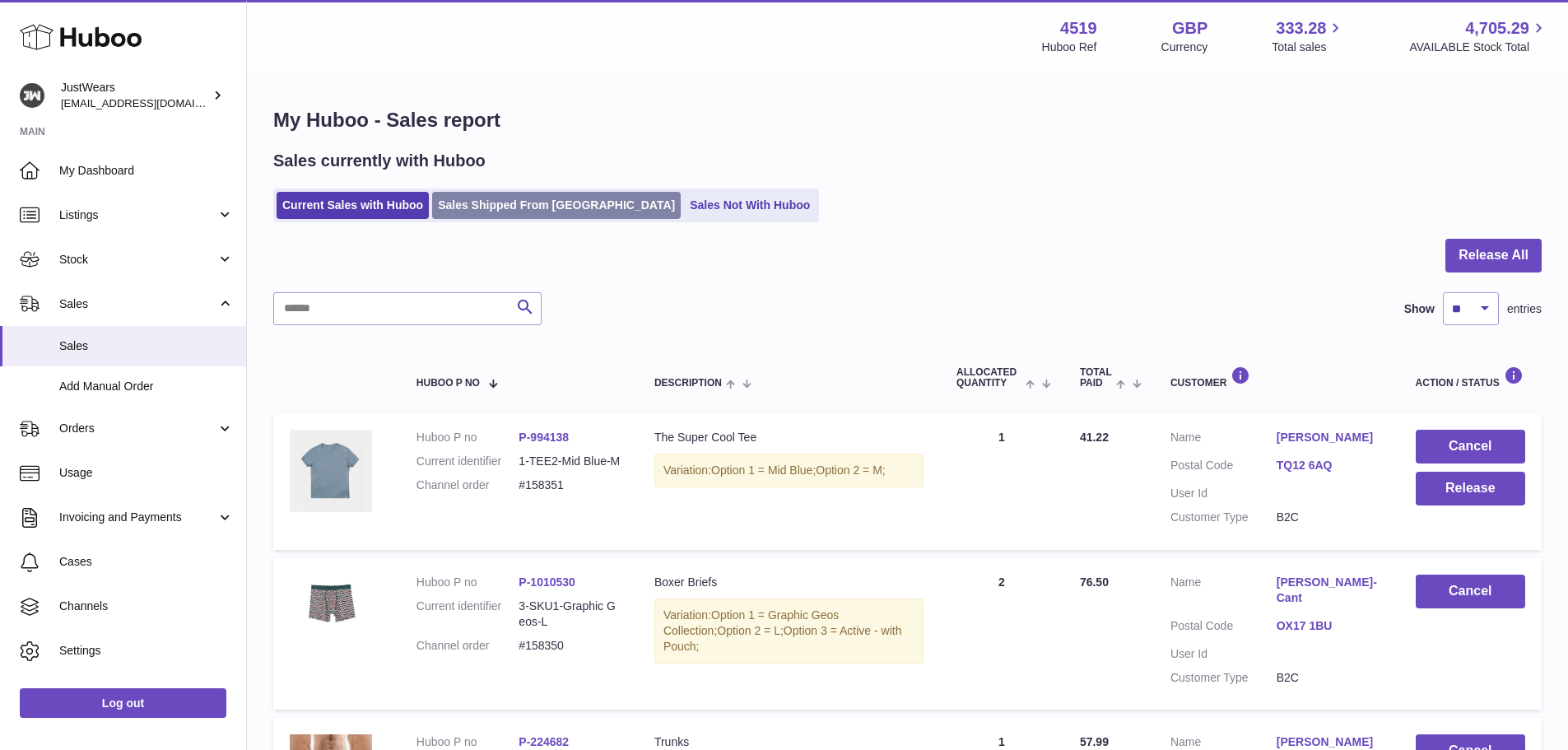
click at [547, 216] on link "Sales Shipped From [GEOGRAPHIC_DATA]" at bounding box center [557, 206] width 249 height 27
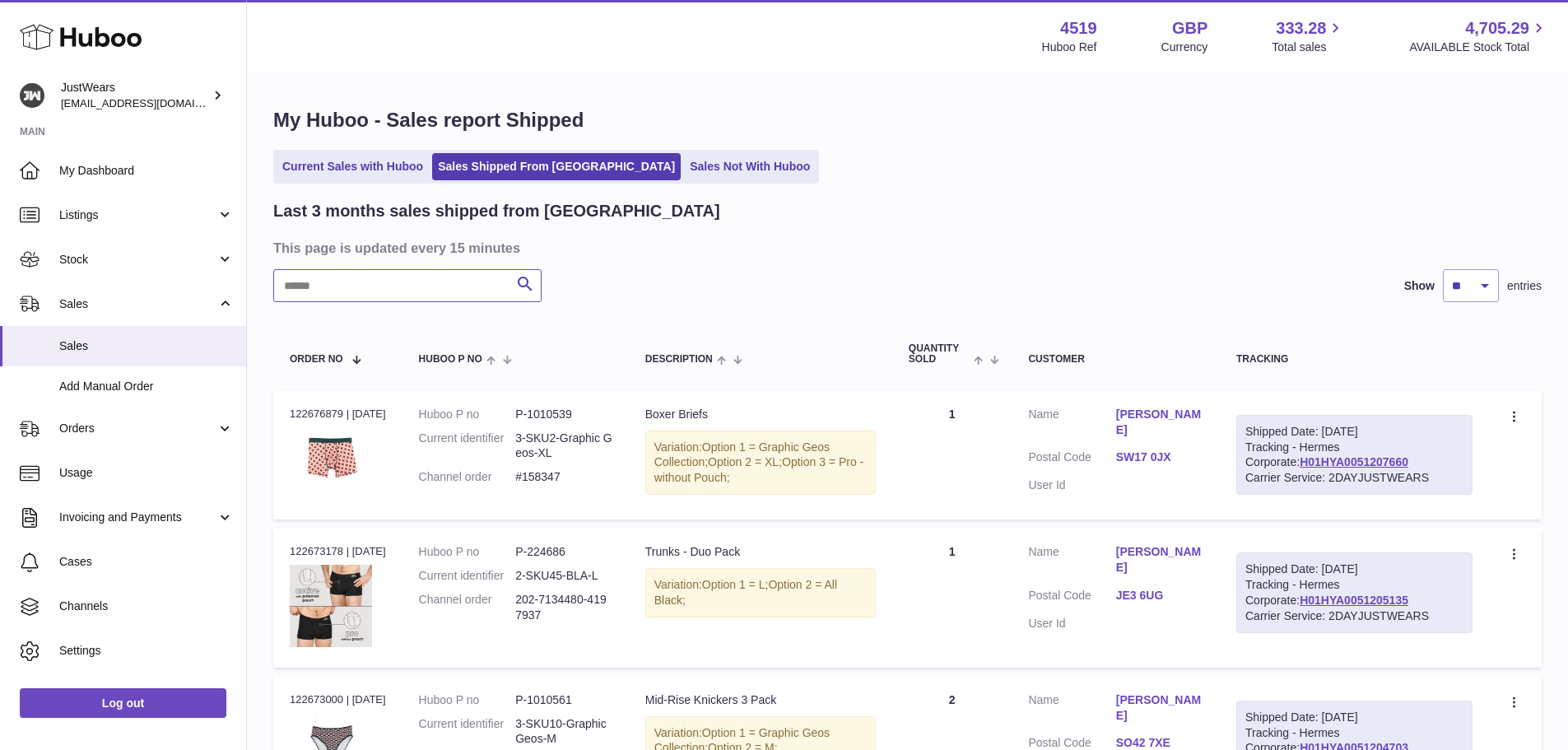
click at [424, 282] on input "text" at bounding box center [407, 286] width 269 height 33
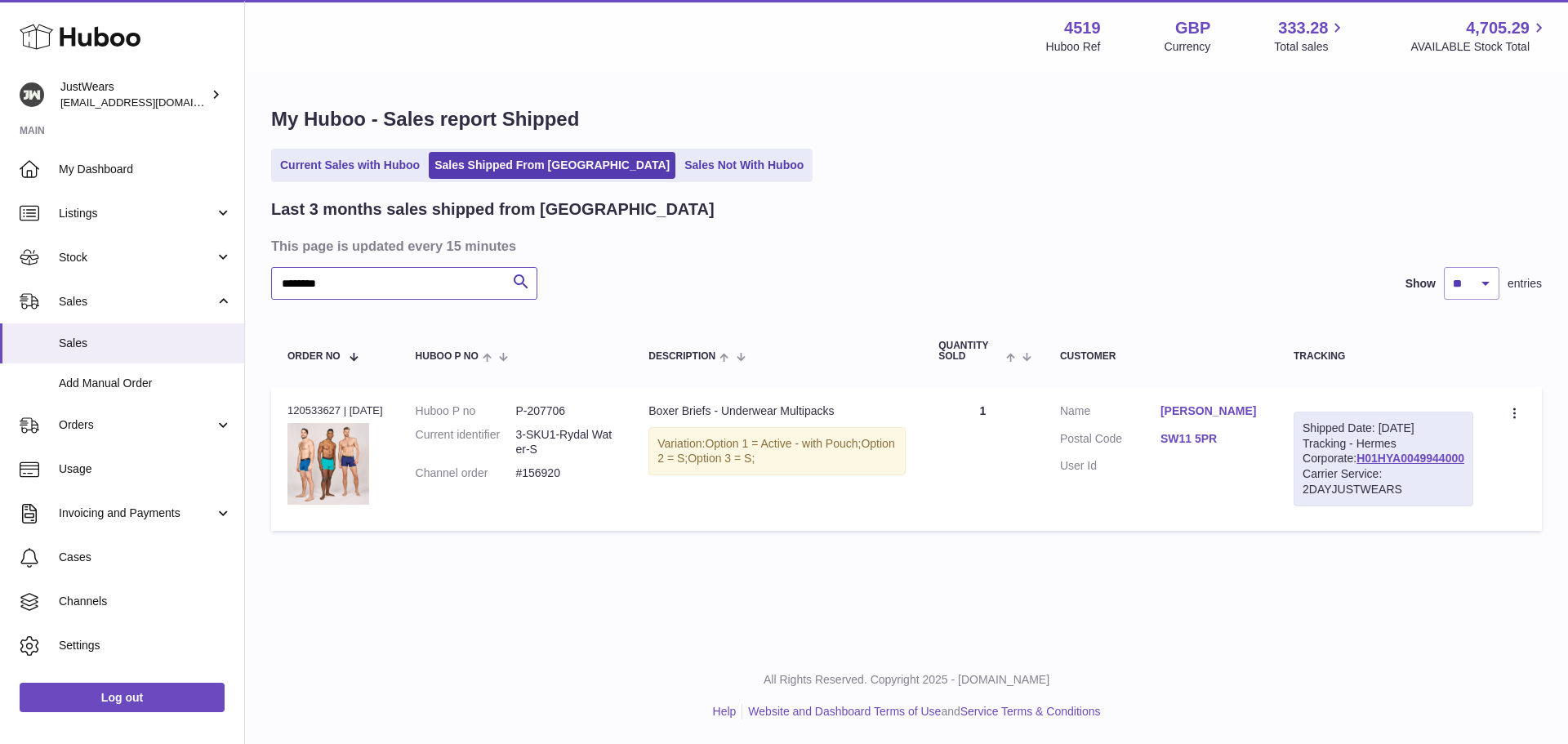
click at [359, 280] on input "********" at bounding box center [404, 283] width 266 height 33
click at [310, 638] on div "Menu Huboo 4519 Huboo Ref GBP Currency 333.28 Total sales 4,705.29 AVAILABLE St…" at bounding box center [906, 324] width 1323 height 647
click at [552, 414] on dd "P-207706" at bounding box center [565, 410] width 100 height 15
copy dd "207706"
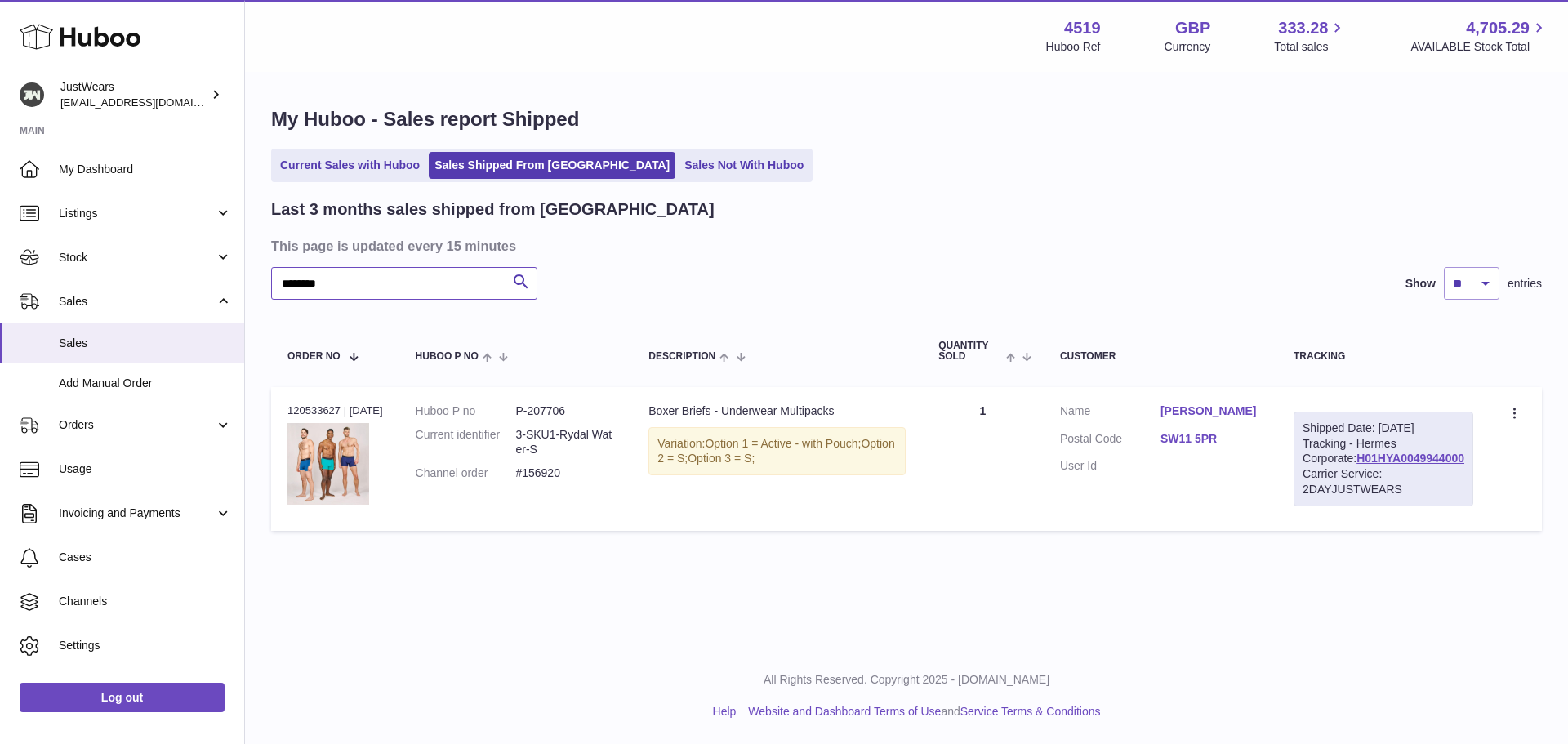
drag, startPoint x: 355, startPoint y: 283, endPoint x: 260, endPoint y: 283, distance: 95.0
click at [260, 283] on div "My Huboo - Sales report Shipped Current Sales with Huboo Sales Shipped From [GE…" at bounding box center [906, 322] width 1323 height 498
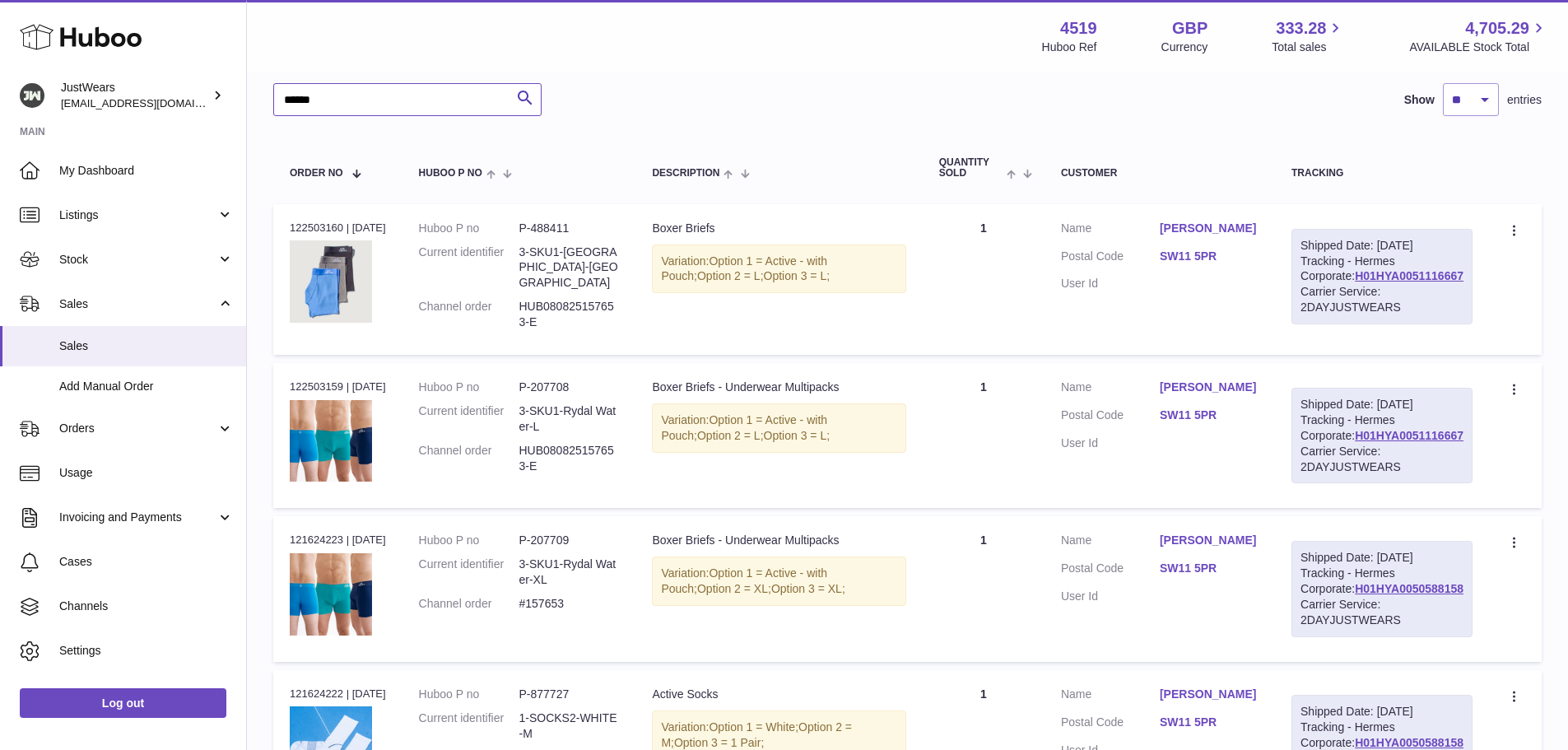
scroll to position [178, 0]
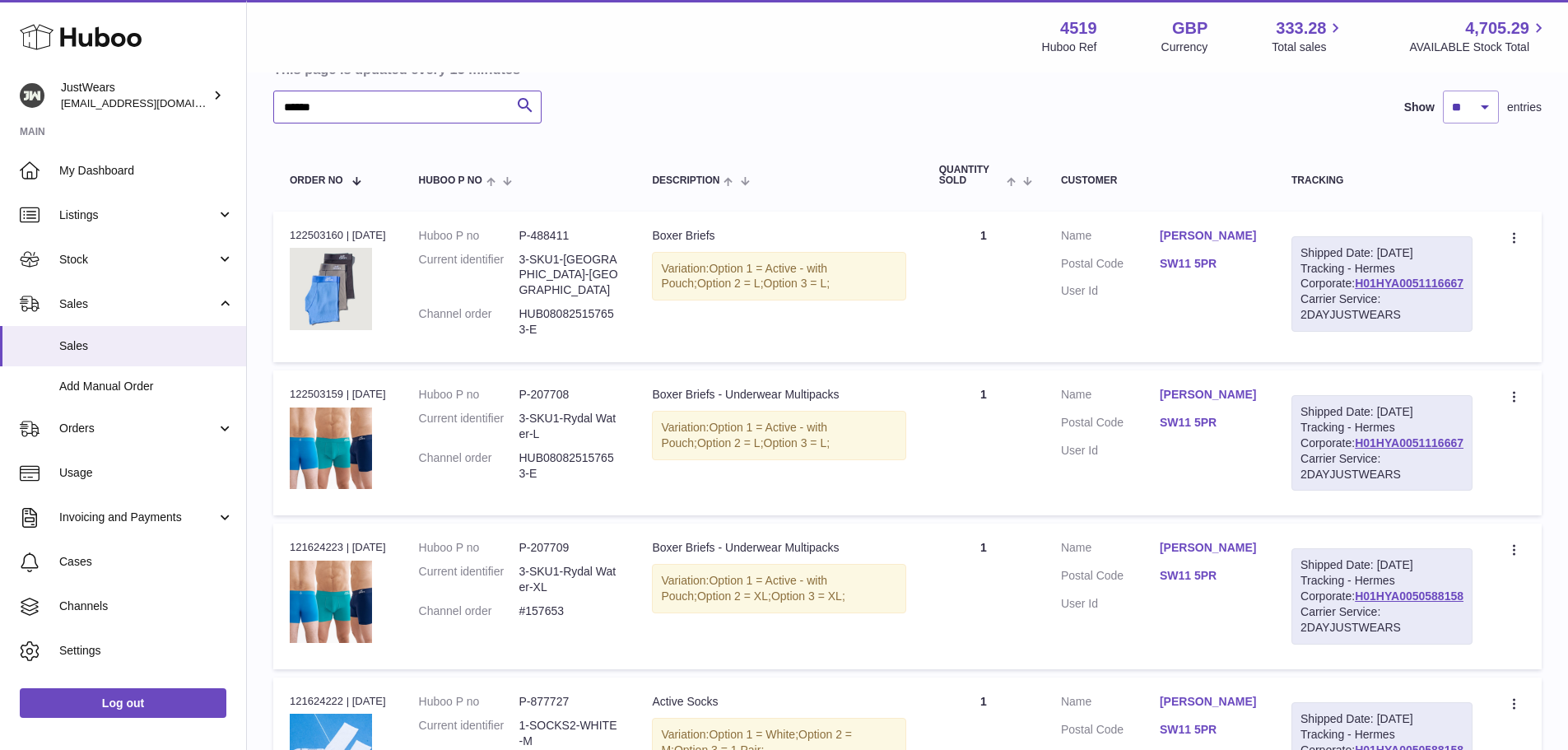
click at [284, 111] on input "******" at bounding box center [407, 106] width 269 height 33
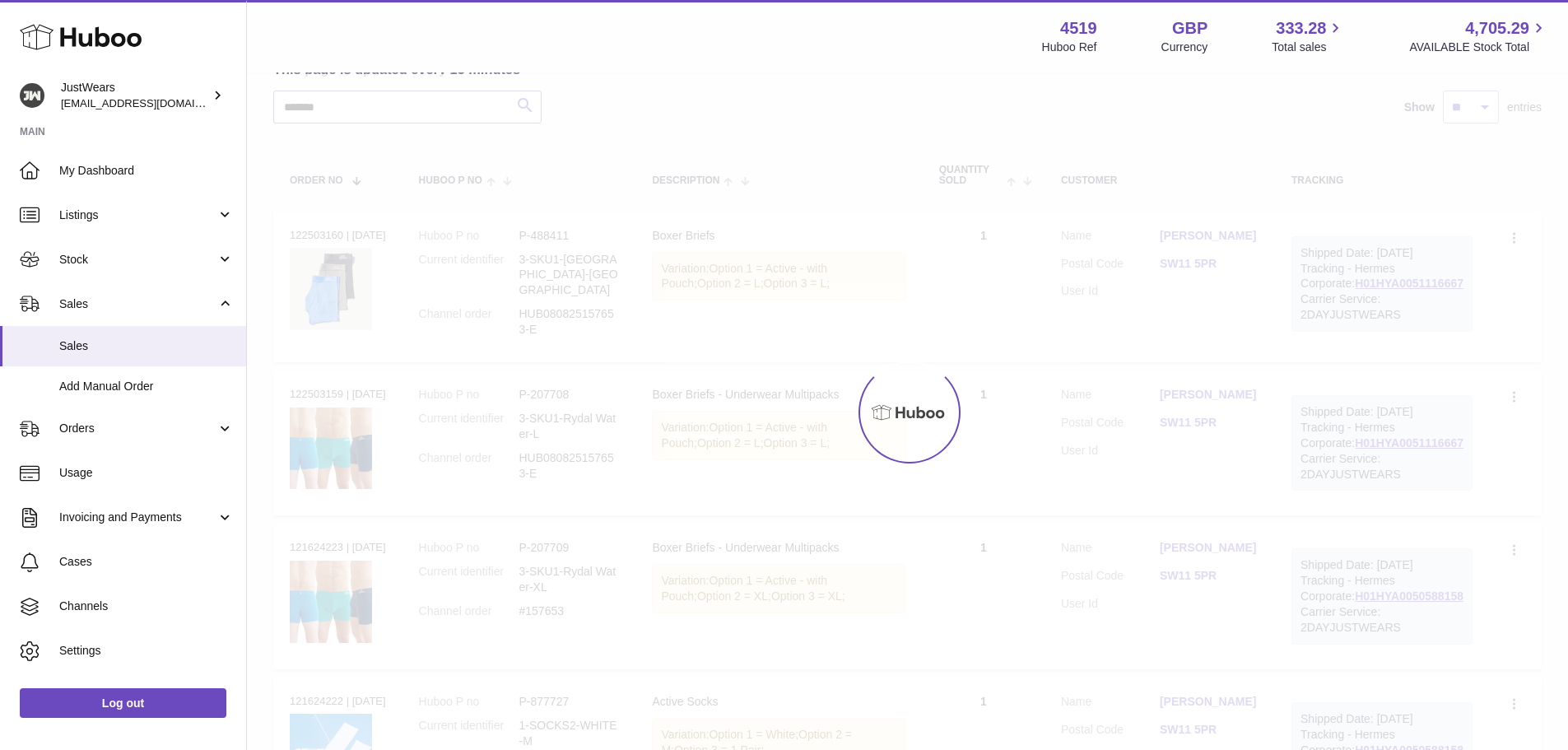
scroll to position [139, 0]
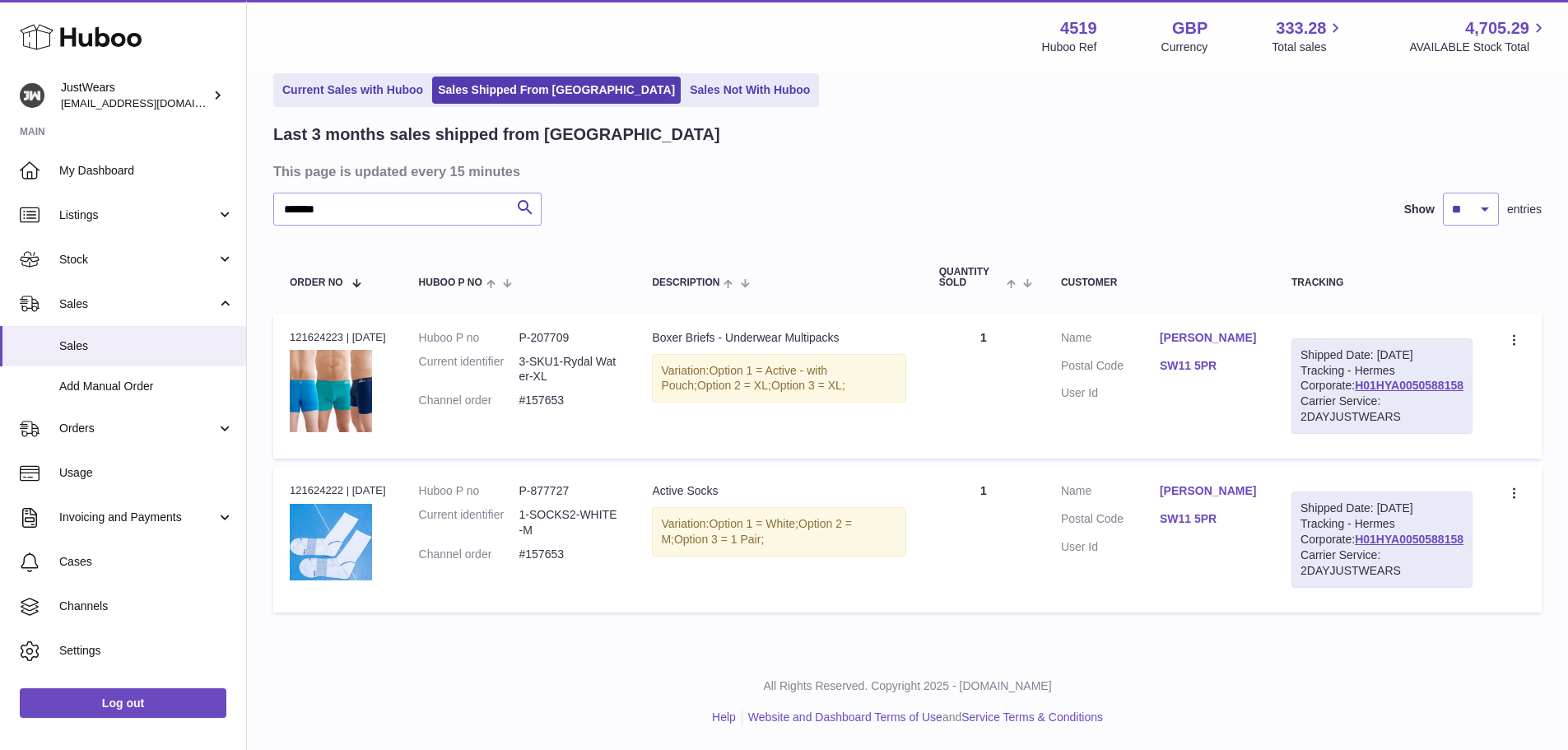
drag, startPoint x: 1195, startPoint y: 277, endPoint x: 1287, endPoint y: 276, distance: 92.0
click at [1259, 330] on dl "Customer Name [PERSON_NAME] Postal Code SW11 5PR User Id" at bounding box center [1160, 370] width 197 height 80
copy dl "[PERSON_NAME]"
click at [452, 709] on div "All Rights Reserved. Copyright 2025 - [DOMAIN_NAME] Help Website and Dashboard …" at bounding box center [907, 702] width 1321 height 97
click at [322, 330] on div "Order no 121624223 | [DATE]" at bounding box center [338, 337] width 96 height 14
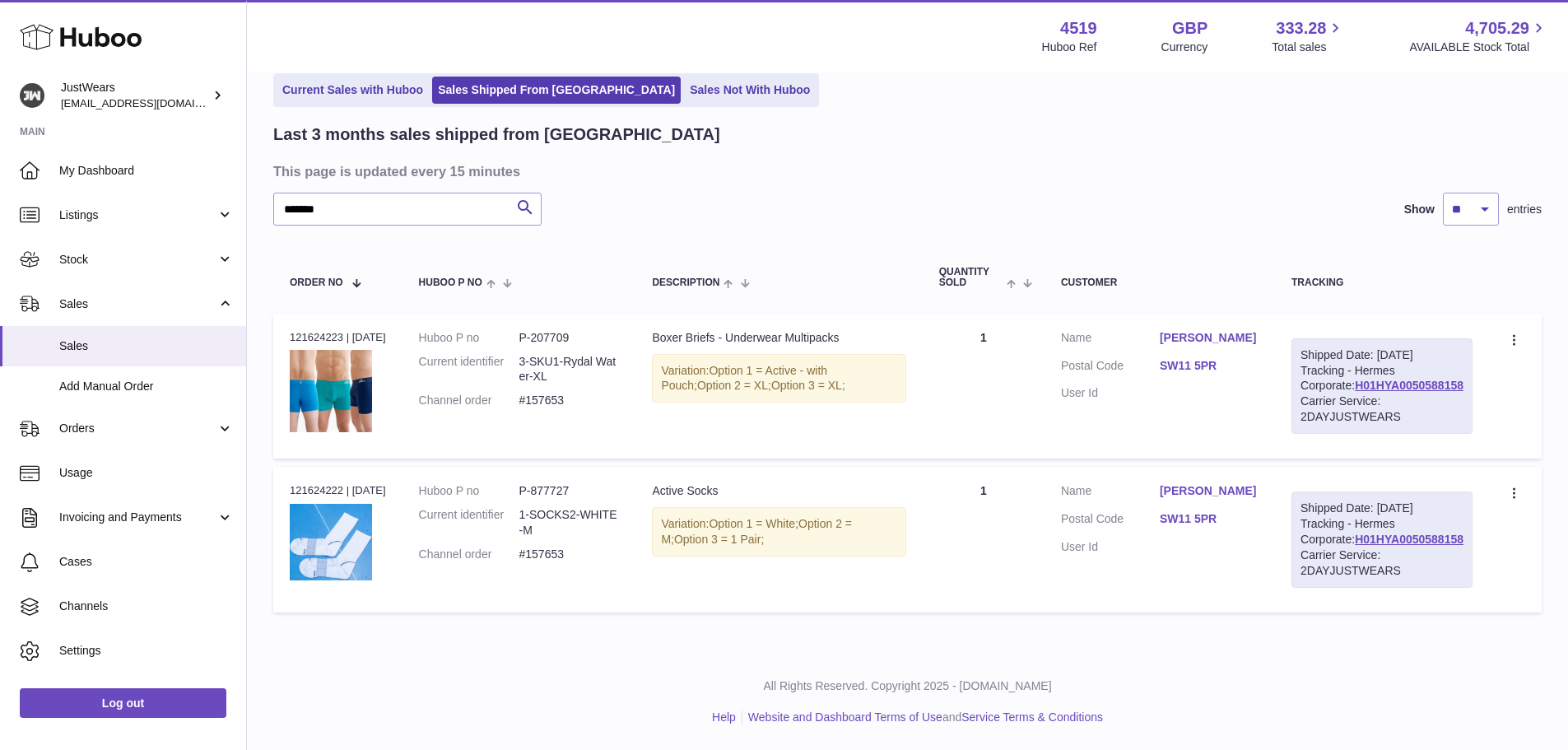
click at [322, 330] on div "Order no 121624223 | [DATE]" at bounding box center [338, 337] width 96 height 14
copy div "121624223"
click at [343, 193] on input "*******" at bounding box center [407, 209] width 269 height 33
click at [363, 193] on input "*******" at bounding box center [407, 209] width 269 height 33
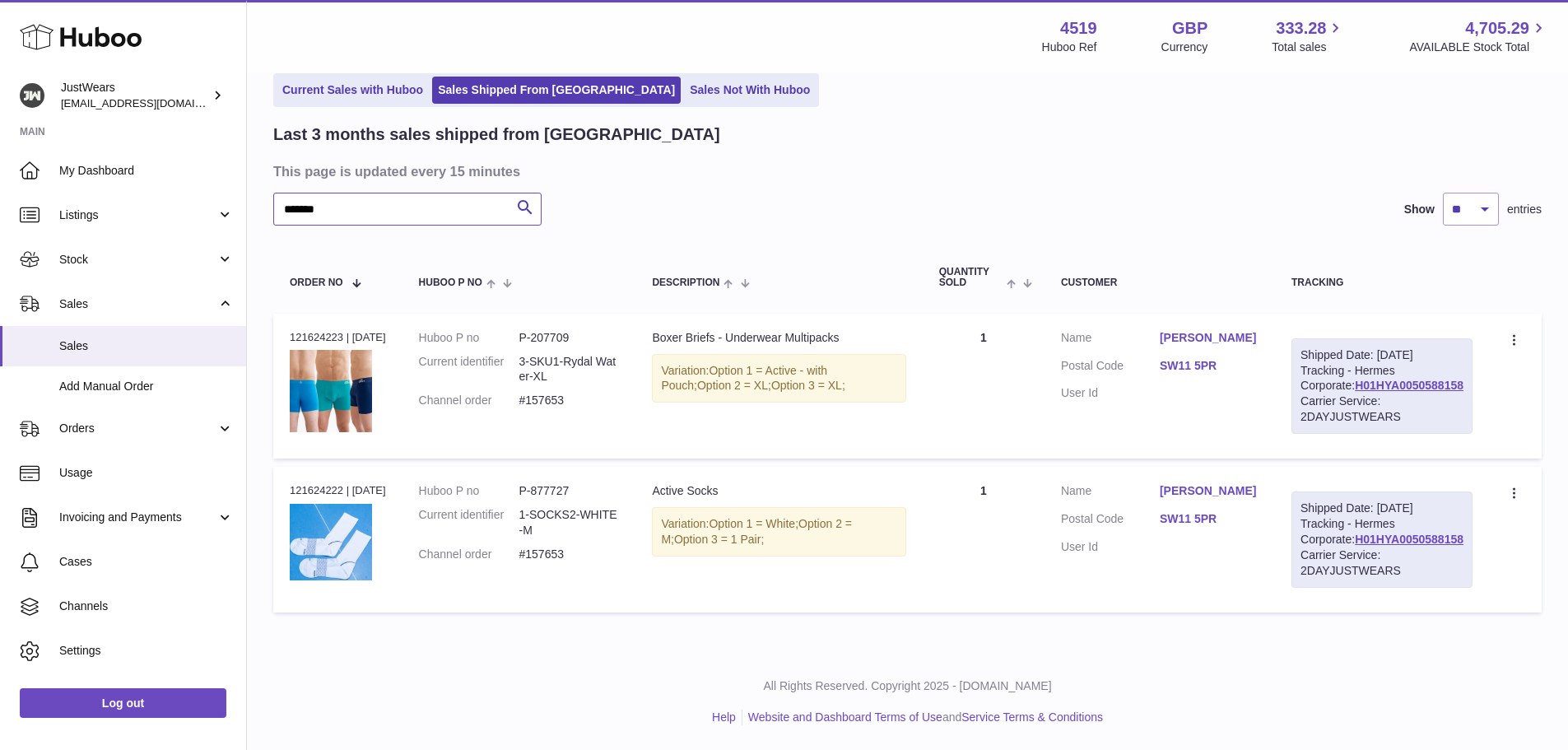
drag, startPoint x: 378, startPoint y: 148, endPoint x: 260, endPoint y: 141, distance: 118.2
click at [260, 141] on div "My Huboo - Sales report Shipped Current Sales with Huboo Sales Shipped From [GE…" at bounding box center [907, 325] width 1321 height 656
click at [319, 686] on p "All Rights Reserved. Copyright 2025 - [DOMAIN_NAME]" at bounding box center [907, 686] width 1295 height 15
click at [567, 330] on dd "P-207709" at bounding box center [569, 337] width 100 height 15
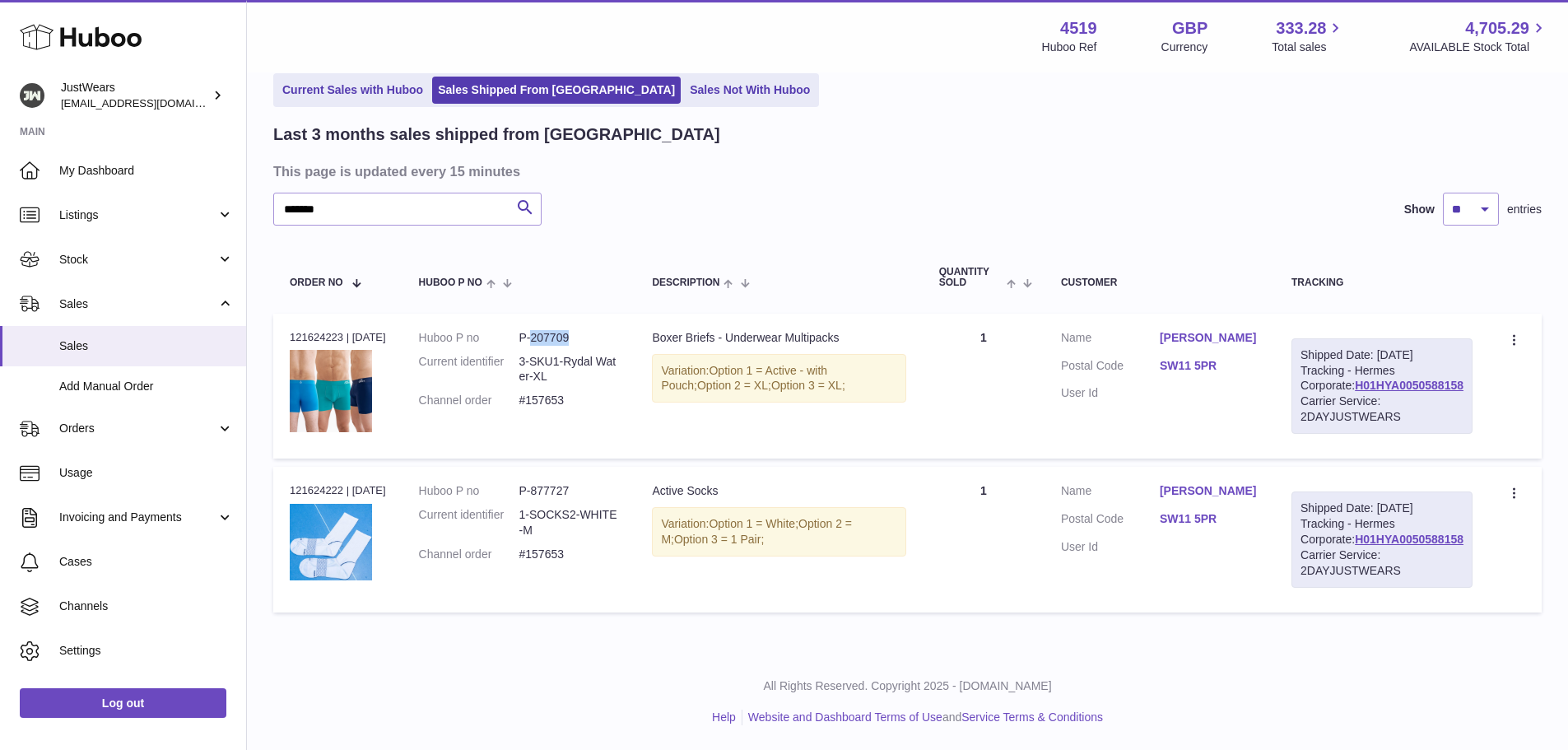
copy dd "207709"
drag, startPoint x: 345, startPoint y: 147, endPoint x: 596, endPoint y: 251, distance: 271.7
click at [295, 193] on input "*******" at bounding box center [407, 209] width 269 height 33
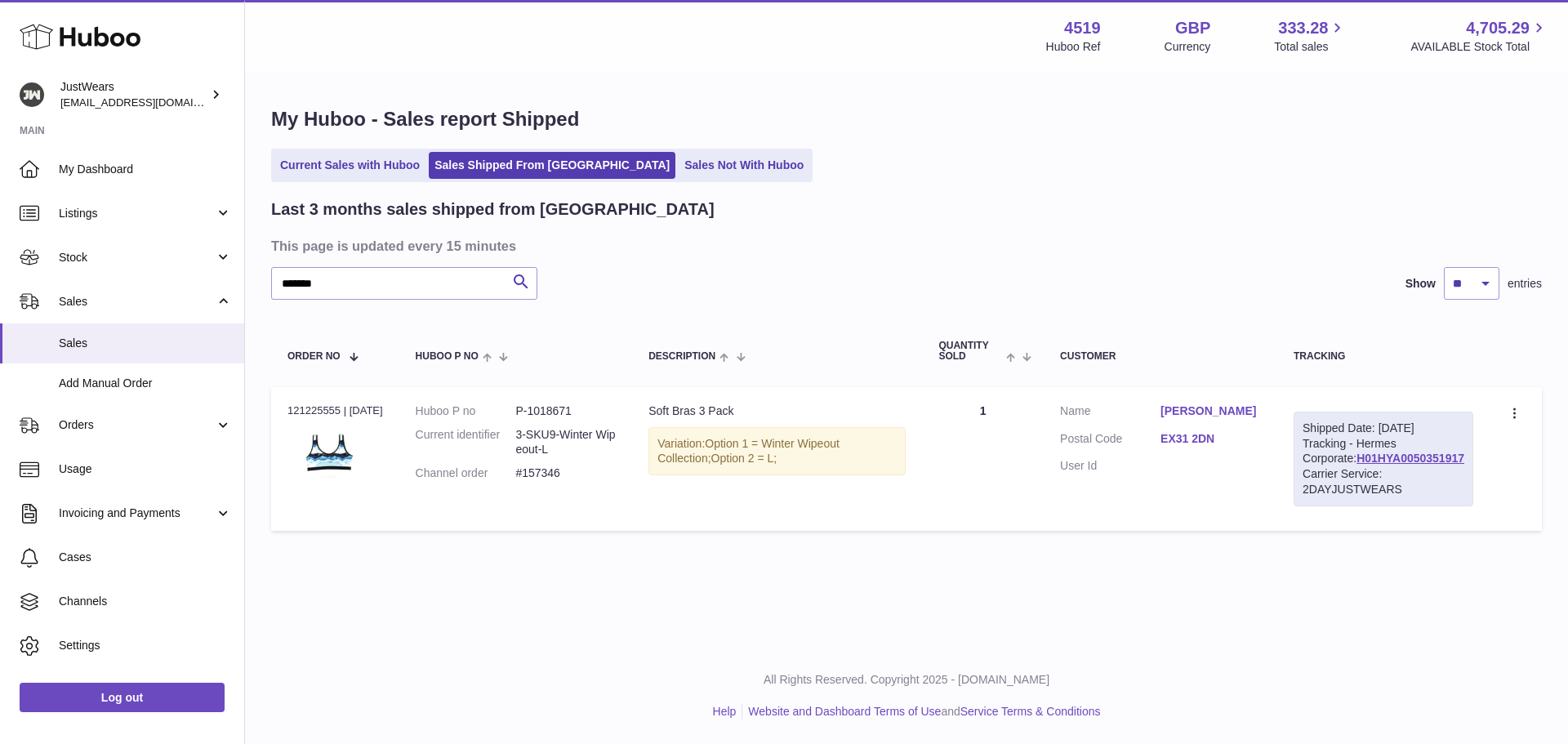
click at [548, 410] on dd "P-1018671" at bounding box center [565, 410] width 100 height 15
copy dd "1018671"
click at [308, 407] on div "Order no 121225555 | [DATE]" at bounding box center [335, 410] width 96 height 14
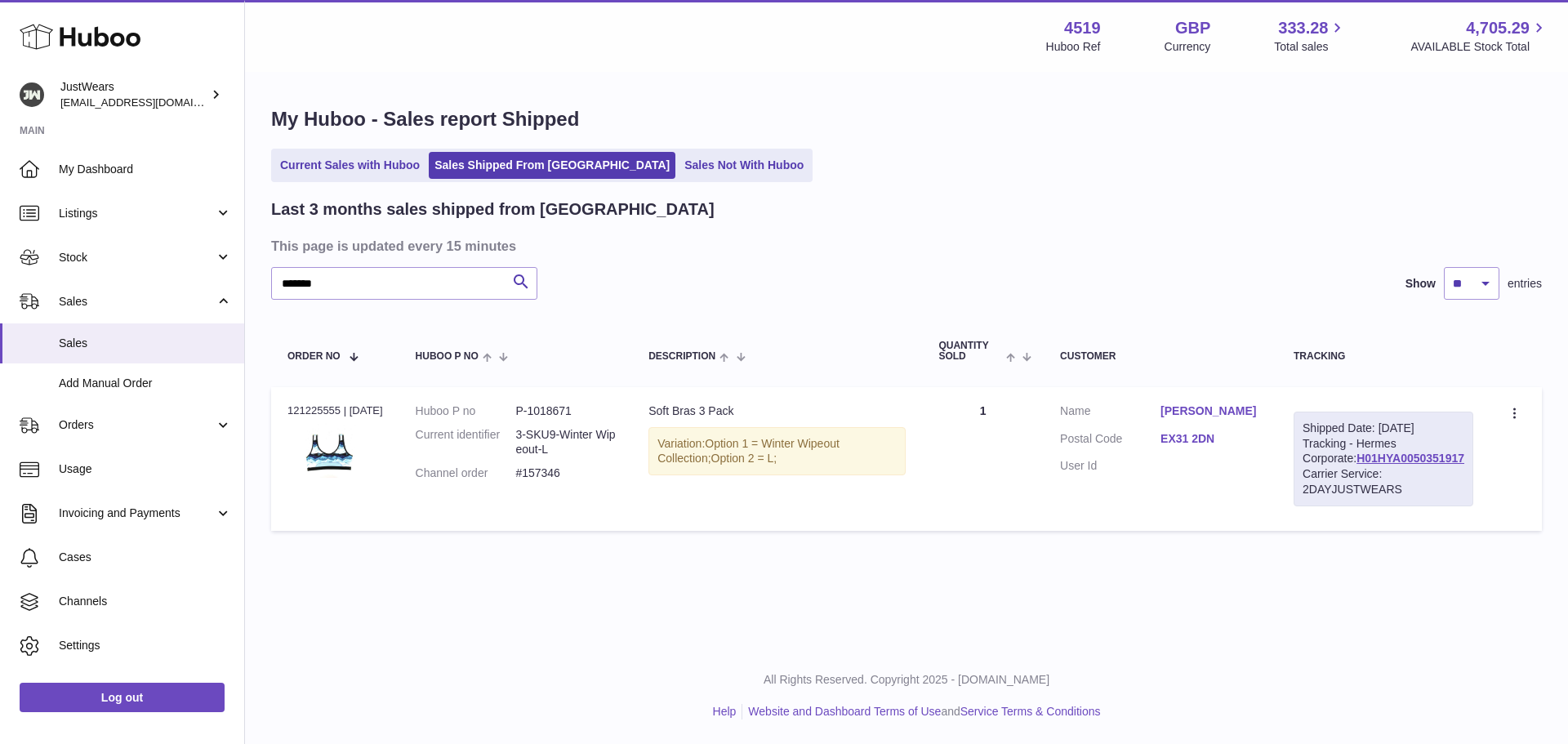
copy div "121225555"
drag, startPoint x: 338, startPoint y: 285, endPoint x: 269, endPoint y: 285, distance: 69.0
click at [269, 285] on div "My Huboo - Sales report Shipped Current Sales with Huboo Sales Shipped From [GE…" at bounding box center [906, 322] width 1323 height 498
click at [273, 531] on td "Order no 121225555 | [DATE]" at bounding box center [334, 459] width 128 height 144
drag, startPoint x: 374, startPoint y: 279, endPoint x: 202, endPoint y: 294, distance: 172.7
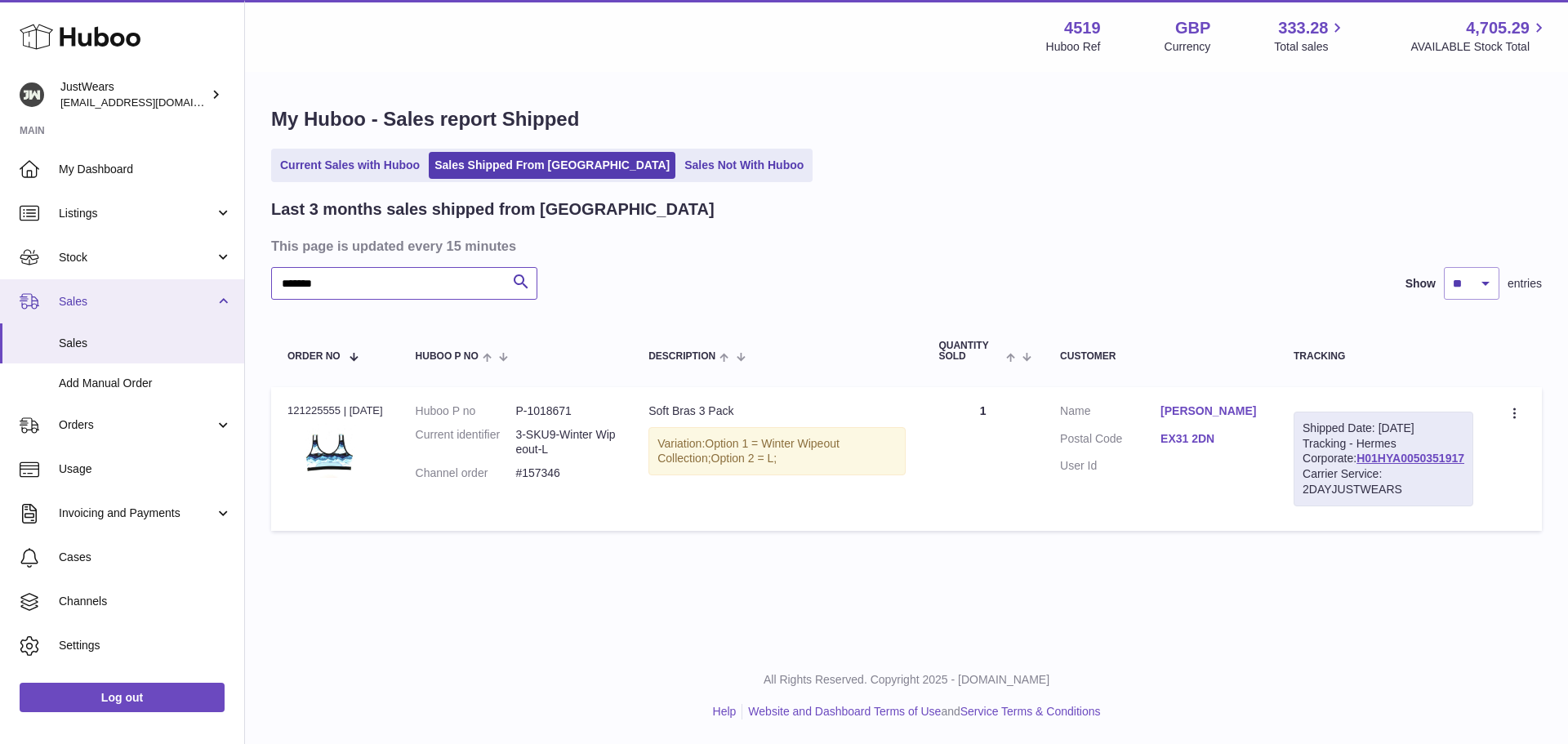
click at [202, 294] on div "Huboo JustWears [EMAIL_ADDRESS][DOMAIN_NAME] Main My Dashboard Listings Not wit…" at bounding box center [784, 372] width 1568 height 744
type input "*******"
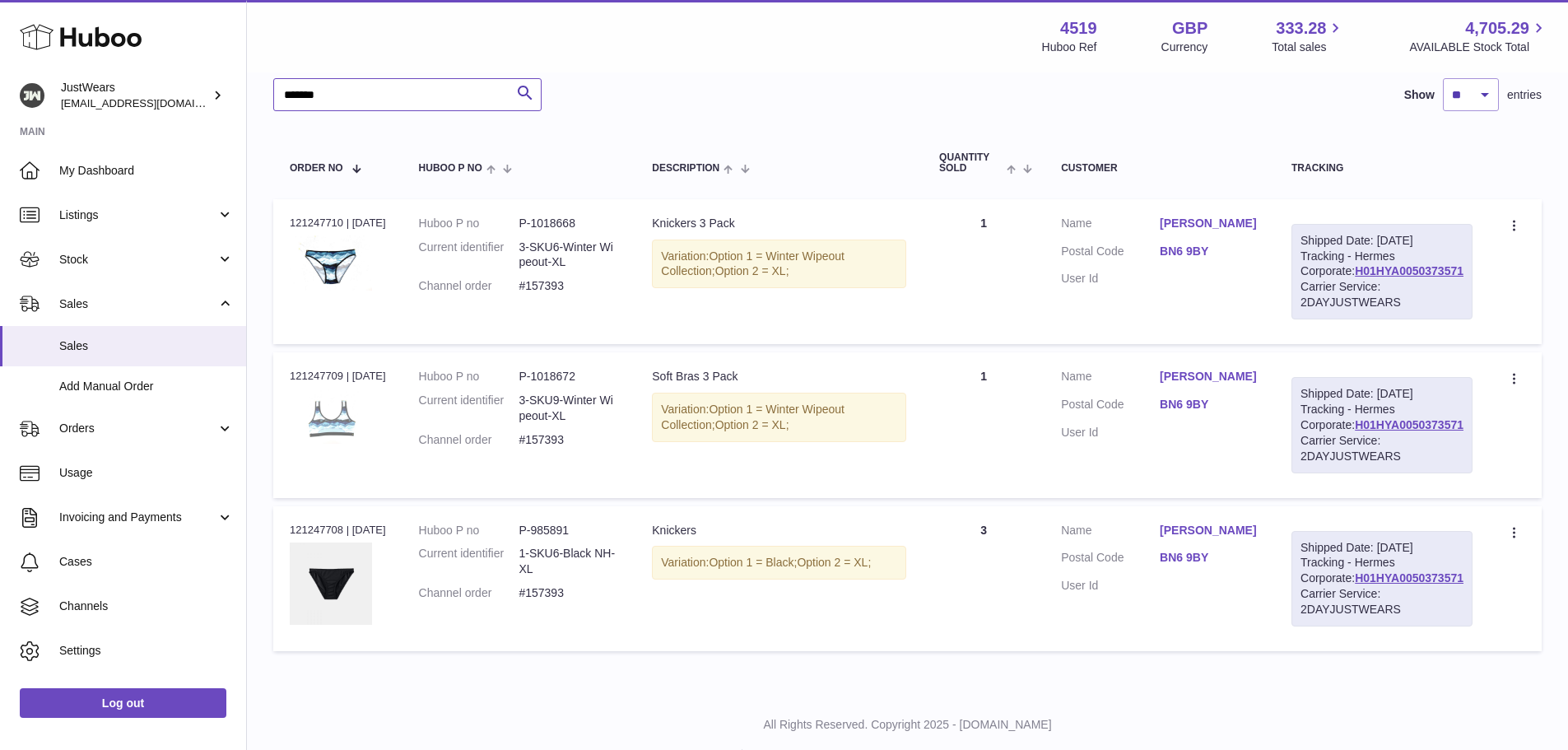
scroll to position [159, 0]
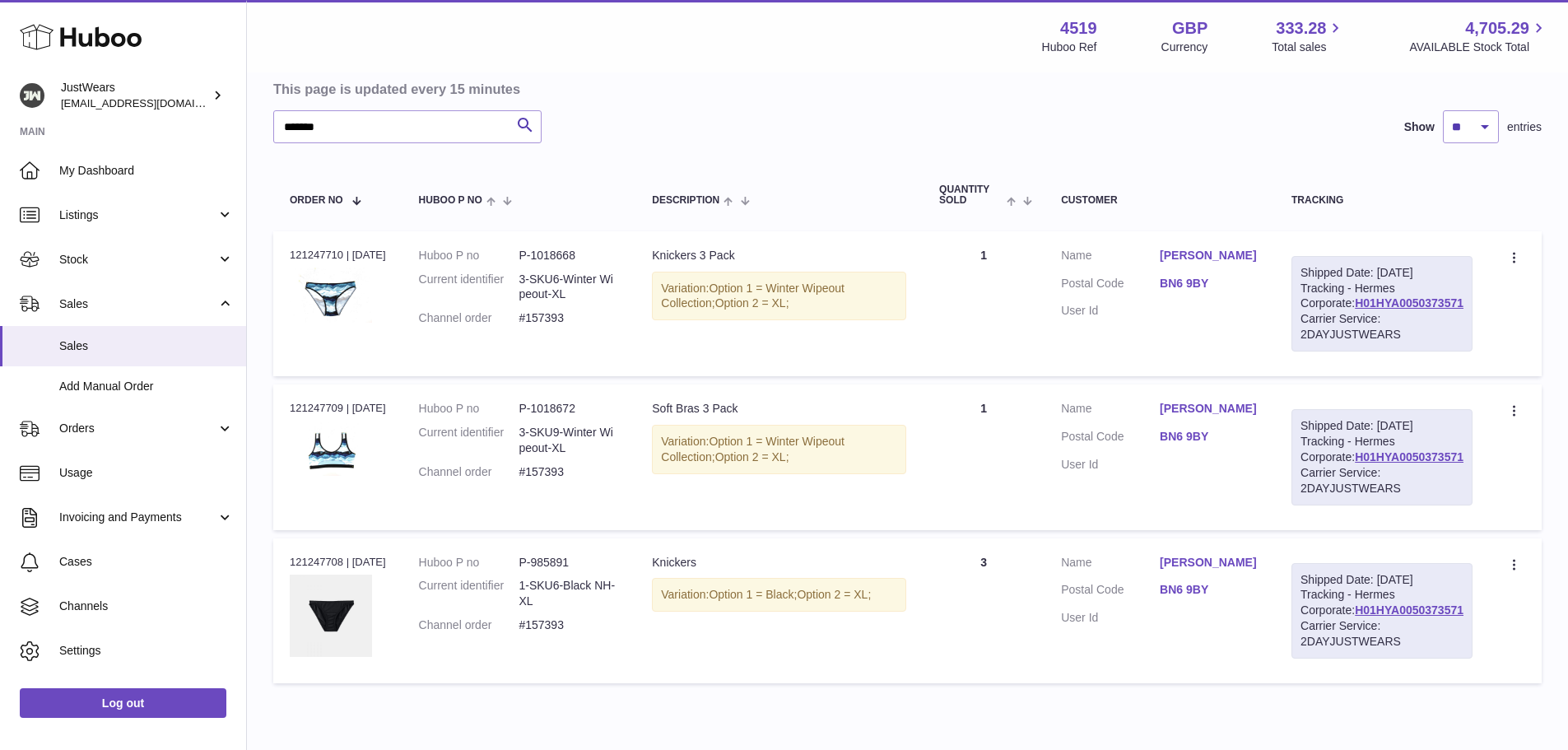
click at [326, 261] on div "Order no 121247710 | [DATE]" at bounding box center [338, 255] width 96 height 14
copy div "121247710"
drag, startPoint x: 403, startPoint y: 132, endPoint x: 281, endPoint y: 132, distance: 122.0
click at [281, 132] on input "*******" at bounding box center [407, 126] width 269 height 33
